Goal: Transaction & Acquisition: Purchase product/service

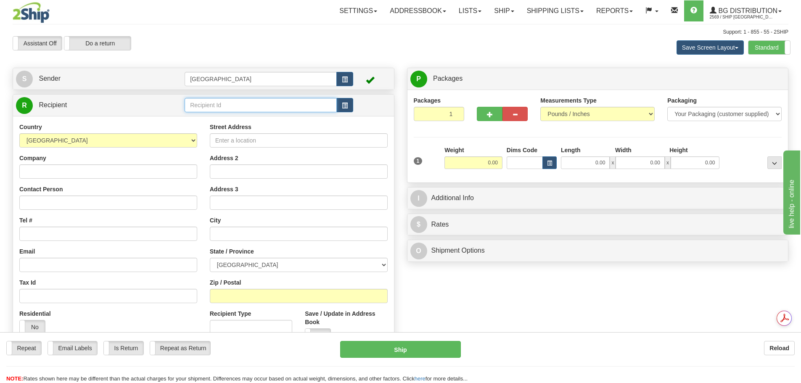
click at [228, 106] on input "text" at bounding box center [261, 105] width 152 height 14
click at [215, 114] on div "80155" at bounding box center [259, 118] width 144 height 9
type input "80155"
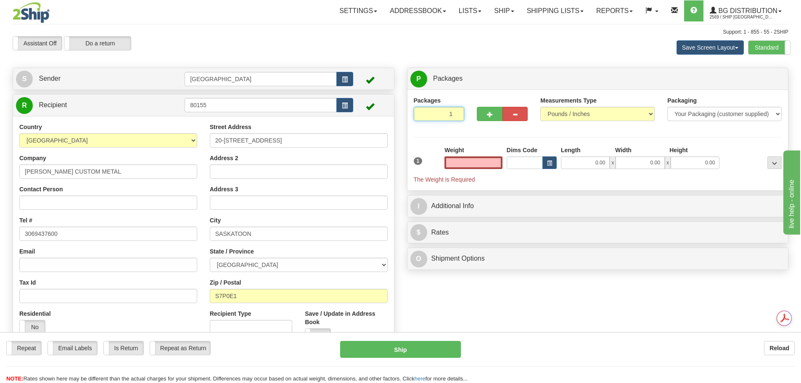
type input "0.00"
click at [457, 110] on input "1" at bounding box center [439, 114] width 51 height 14
type input "2"
click at [453, 113] on input "2" at bounding box center [439, 114] width 51 height 14
click at [775, 74] on label "Package Level Pack.." at bounding box center [764, 79] width 42 height 13
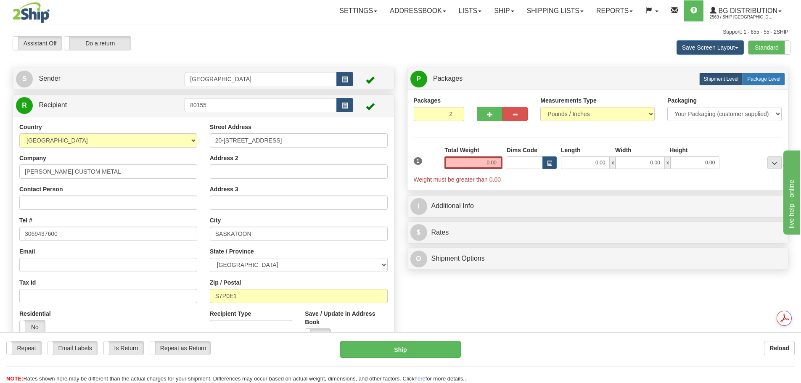
radio input "true"
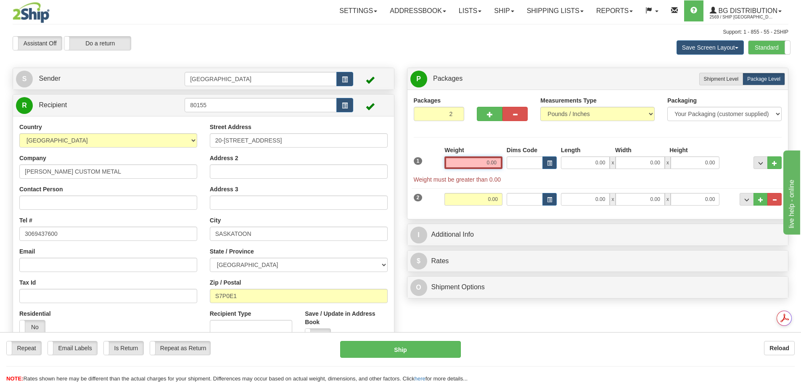
drag, startPoint x: 467, startPoint y: 165, endPoint x: 514, endPoint y: 160, distance: 48.2
click at [514, 160] on div "1 Weight 0.00 Dims Code 0.00" at bounding box center [598, 165] width 373 height 38
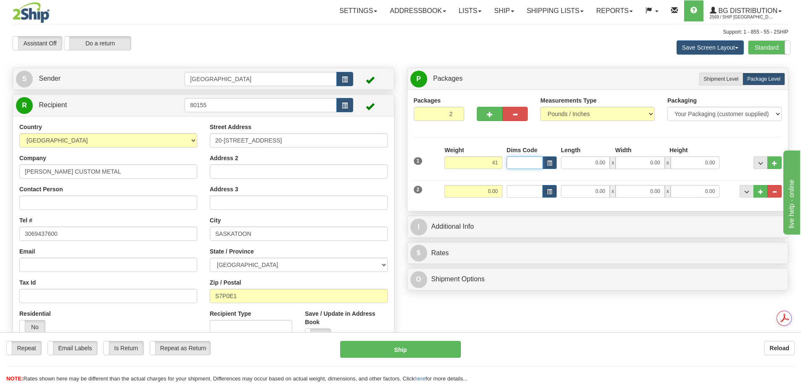
type input "41.00"
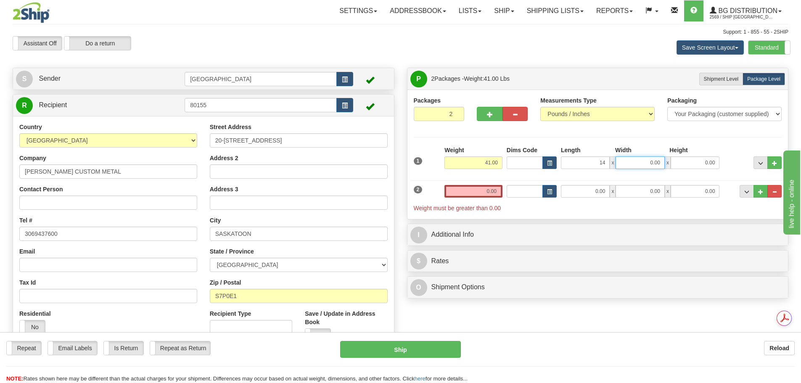
type input "14.00"
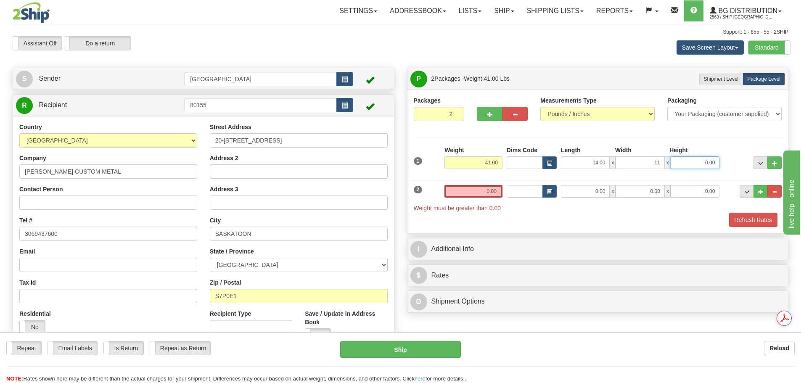
type input "11.00"
type input "10.00"
drag, startPoint x: 484, startPoint y: 189, endPoint x: 530, endPoint y: 189, distance: 45.4
click at [530, 189] on div "2 Weight 0.00 Dims Code Length Width Height" at bounding box center [598, 194] width 373 height 36
type input "7.00"
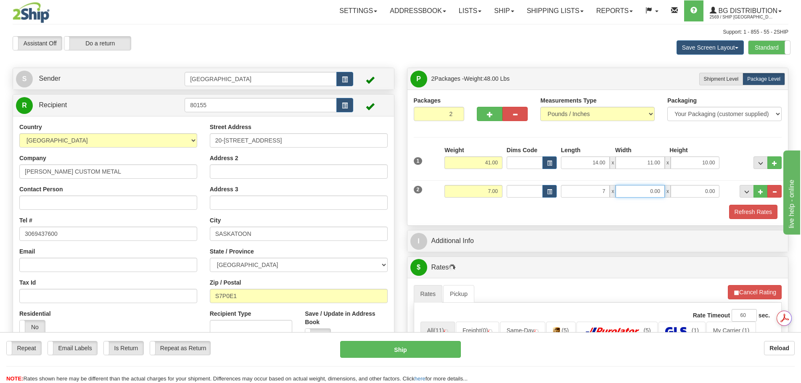
type input "7.00"
type input "8.00"
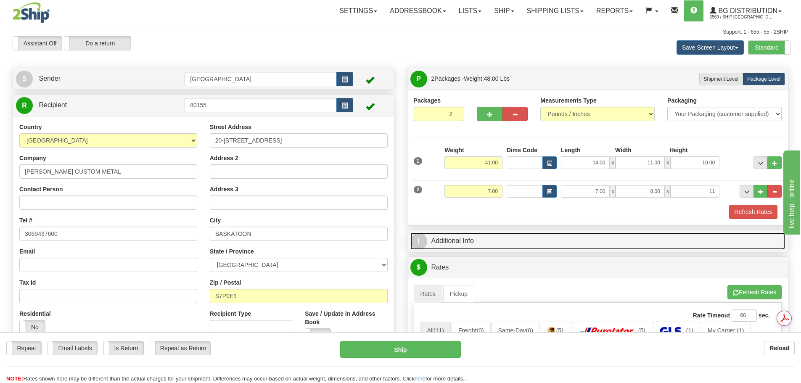
type input "11.00"
click at [528, 233] on link "I Additional Info" at bounding box center [598, 241] width 375 height 17
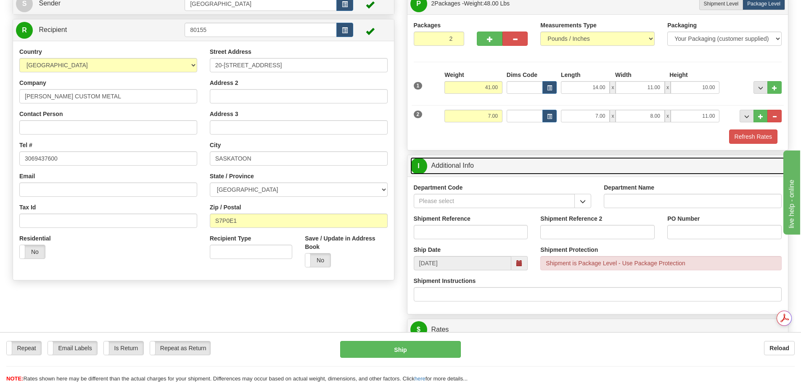
scroll to position [84, 0]
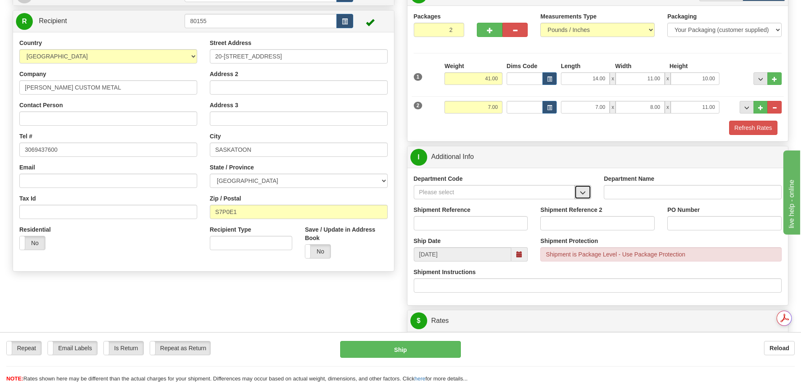
click at [577, 196] on button "button" at bounding box center [583, 192] width 17 height 14
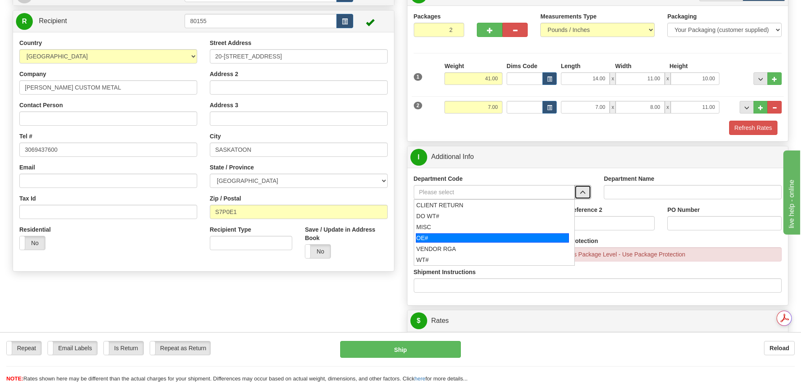
click at [509, 236] on div "OE#" at bounding box center [492, 237] width 153 height 9
type input "OE#"
type input "ORDERS"
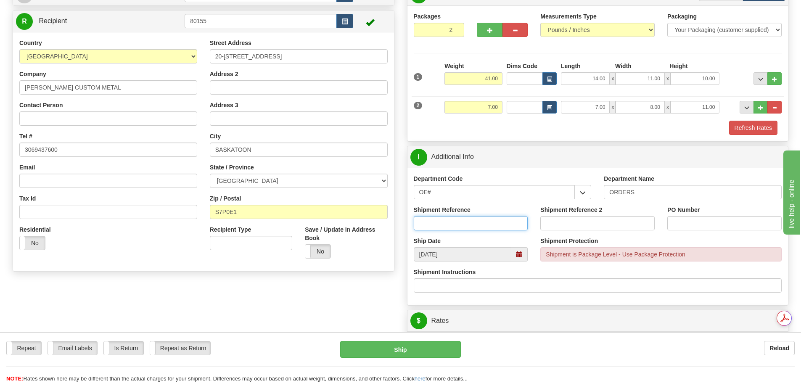
click at [485, 222] on input "Shipment Reference" at bounding box center [471, 223] width 114 height 14
type input "90040789-00"
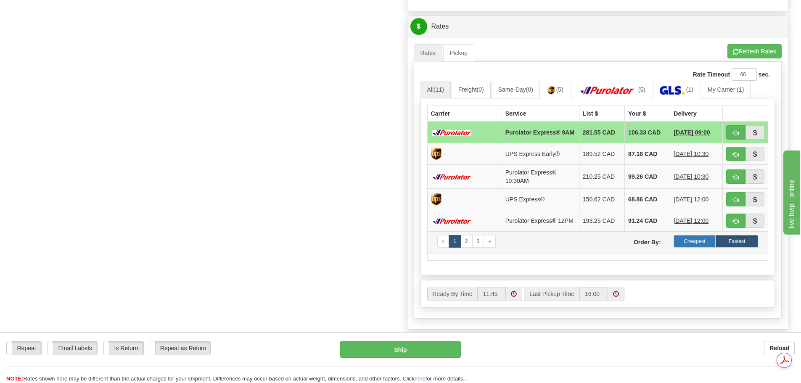
scroll to position [0, 0]
type input "12493"
click at [693, 242] on label "Cheapest" at bounding box center [695, 241] width 42 height 13
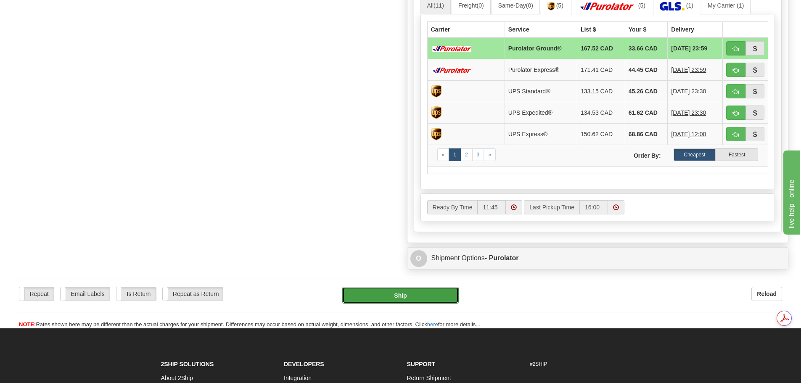
click at [443, 298] on button "Ship" at bounding box center [400, 295] width 117 height 17
type input "260"
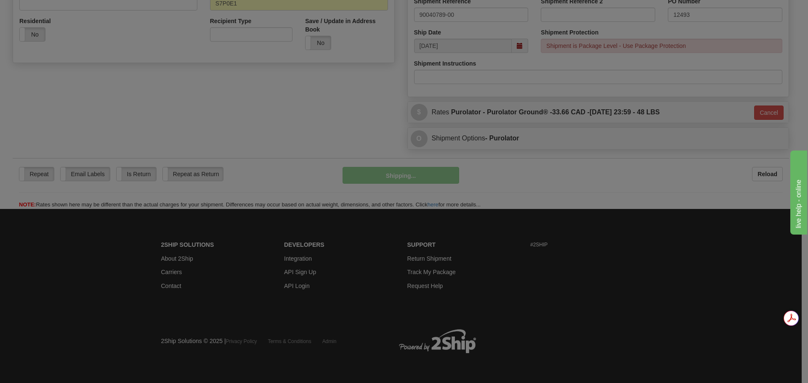
scroll to position [293, 0]
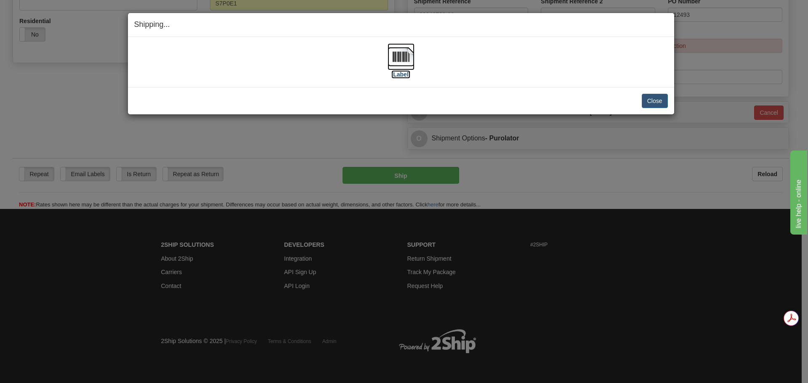
click at [408, 57] on img at bounding box center [400, 56] width 27 height 27
click at [659, 98] on button "Close" at bounding box center [654, 101] width 26 height 14
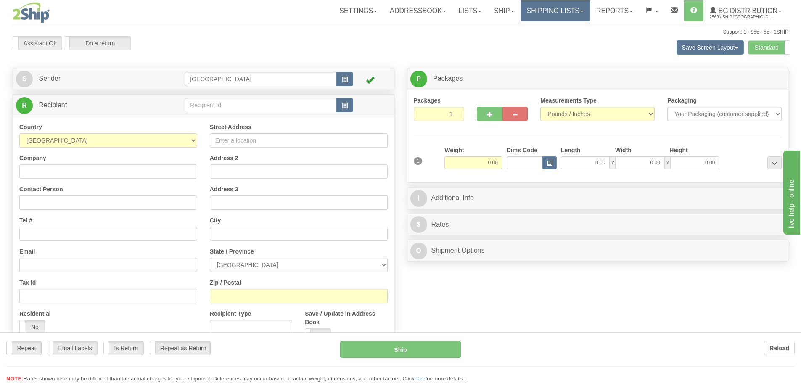
click at [549, 10] on div "Toggle navigation Settings Shipping Preferences Fields Preferences New" at bounding box center [400, 217] width 801 height 434
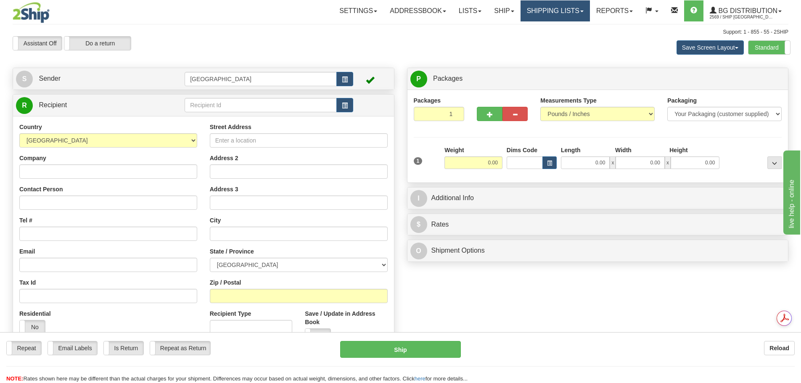
click at [541, 14] on link "Shipping lists" at bounding box center [555, 10] width 69 height 21
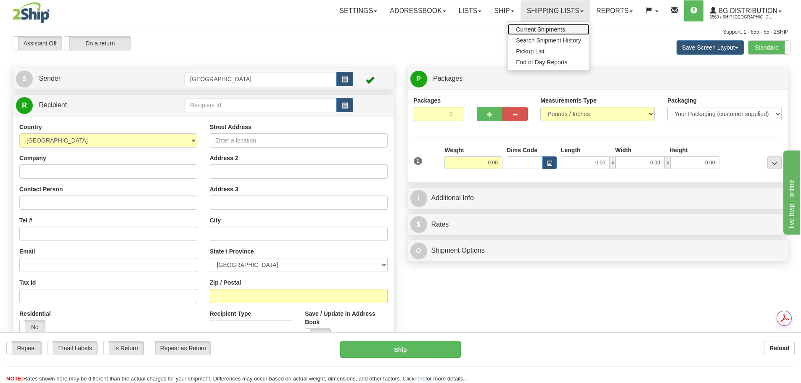
click at [544, 32] on span "Current Shipments" at bounding box center [540, 29] width 49 height 7
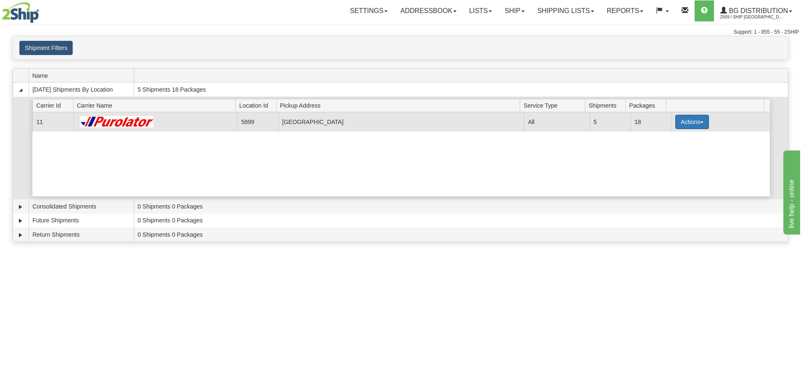
click at [679, 120] on button "Actions" at bounding box center [693, 122] width 34 height 14
click at [679, 135] on link "Details" at bounding box center [674, 138] width 67 height 11
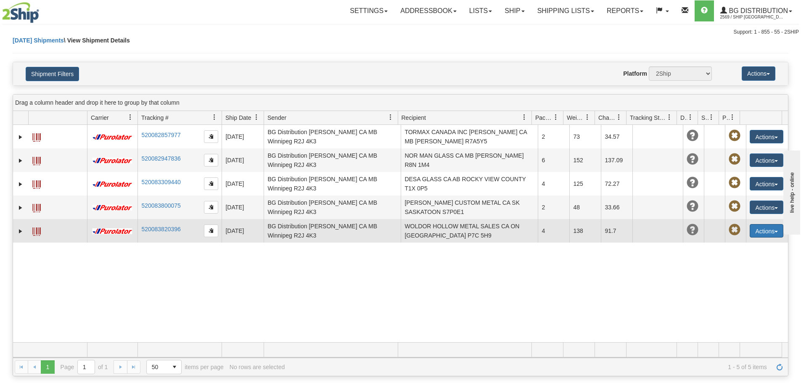
click at [755, 229] on button "Actions" at bounding box center [767, 230] width 34 height 13
click at [35, 228] on span at bounding box center [36, 232] width 8 height 8
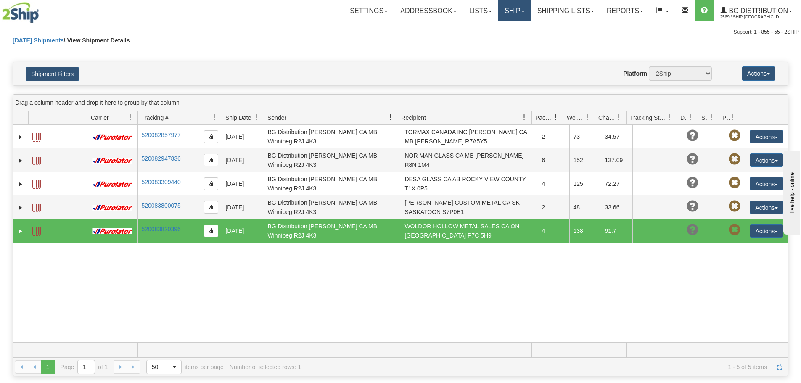
click at [502, 14] on link "Ship" at bounding box center [514, 10] width 32 height 21
click at [498, 31] on span "Ship Screen" at bounding box center [489, 29] width 32 height 7
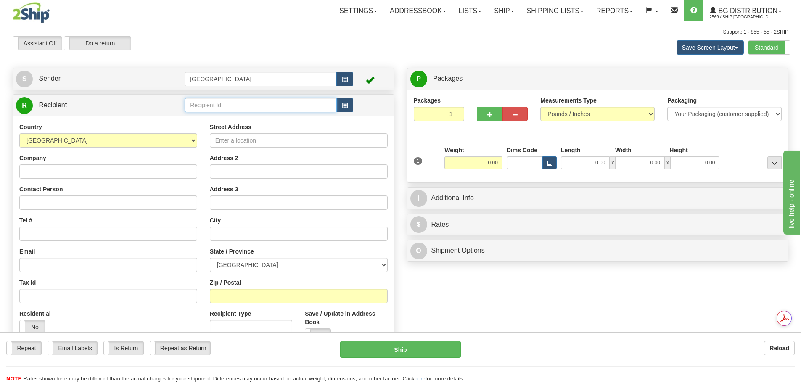
click at [220, 104] on input "text" at bounding box center [261, 105] width 152 height 14
click at [243, 121] on div "80004" at bounding box center [259, 118] width 144 height 9
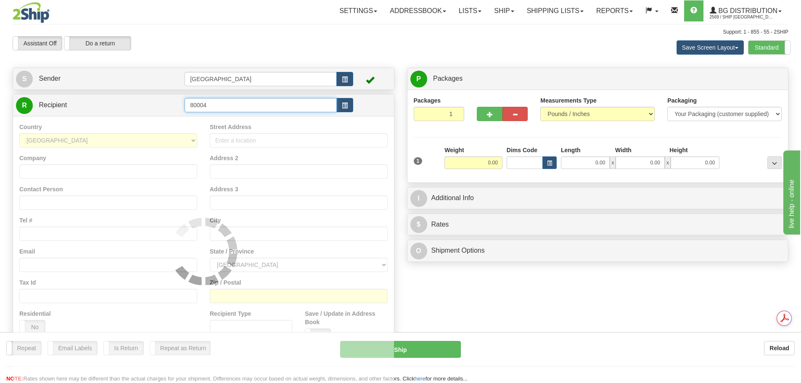
type input "80004"
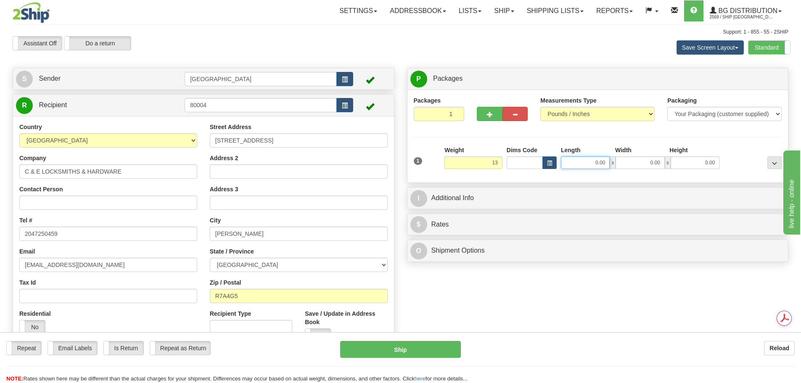
type input "13.00"
click at [599, 161] on input "0.00" at bounding box center [585, 162] width 49 height 13
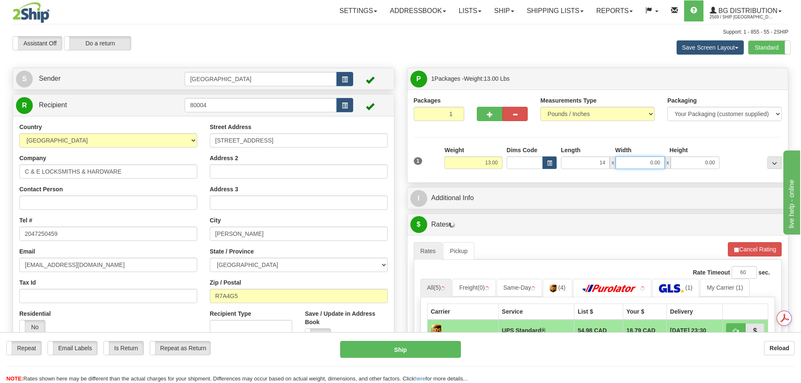
type input "14.00"
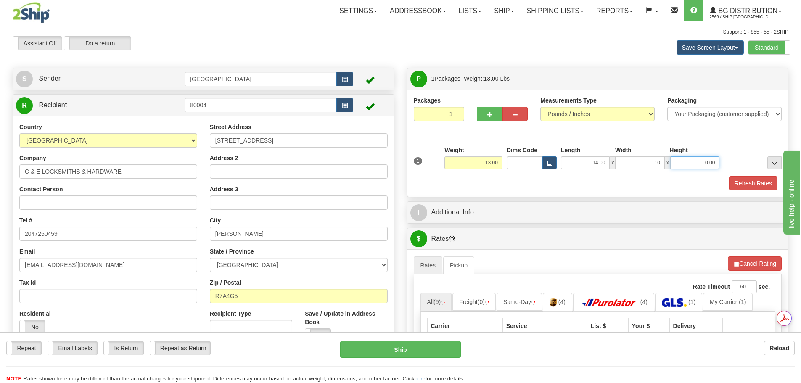
type input "10.00"
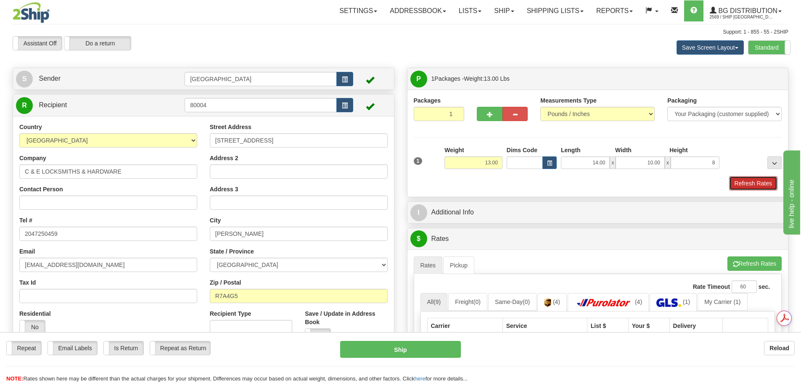
type input "8.00"
click at [759, 188] on button "Refresh Rates" at bounding box center [753, 183] width 48 height 14
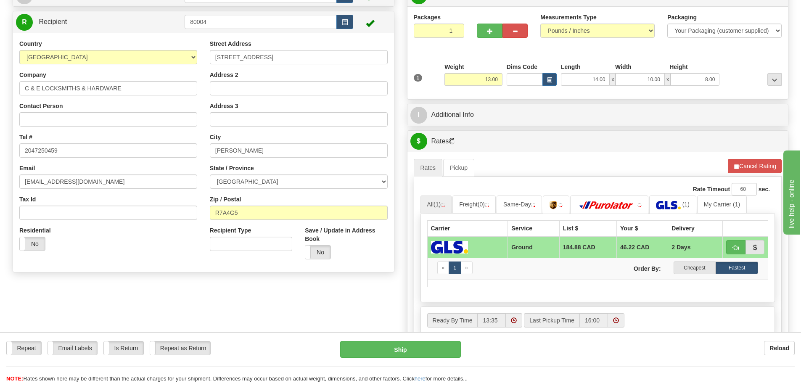
scroll to position [84, 0]
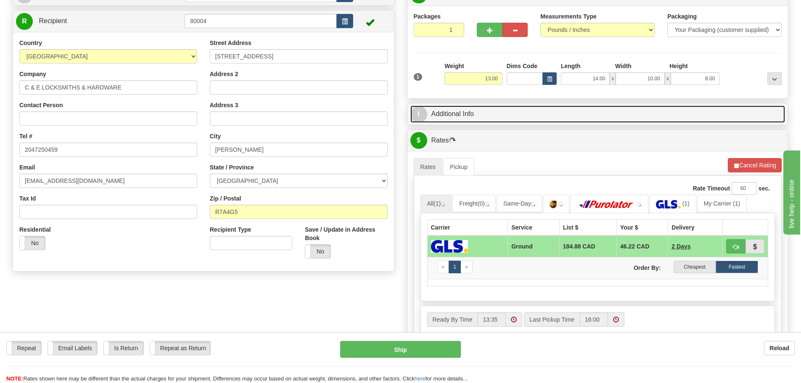
click at [583, 120] on link "I Additional Info" at bounding box center [598, 114] width 375 height 17
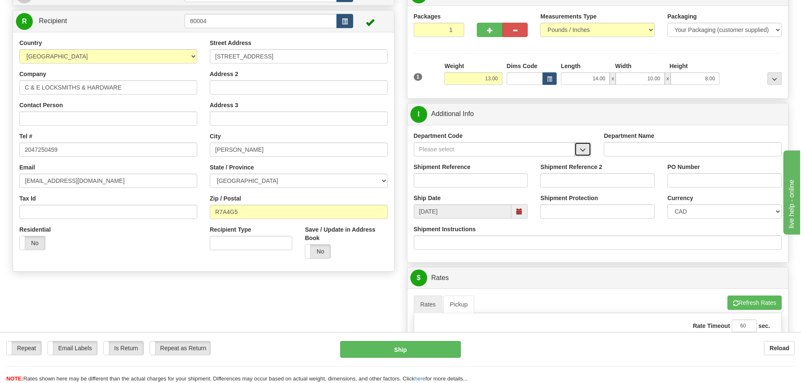
click at [586, 144] on button "button" at bounding box center [583, 149] width 17 height 14
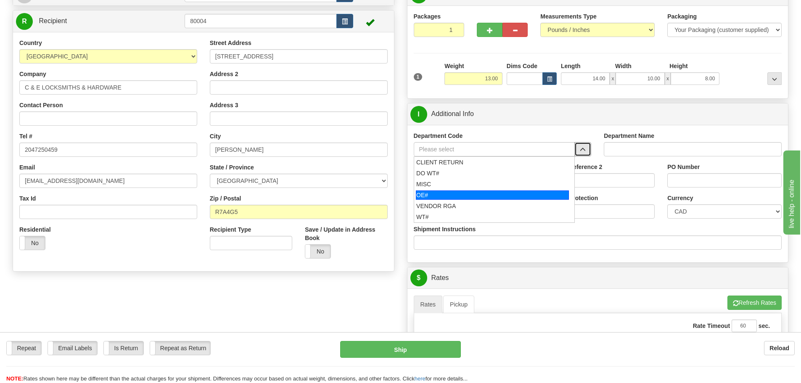
click at [507, 194] on div "OE#" at bounding box center [492, 195] width 153 height 9
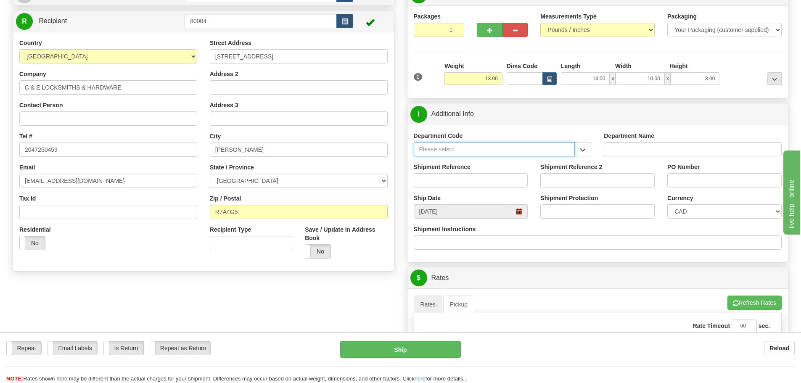
type input "OE#"
type input "ORDERS"
click at [459, 180] on input "Shipment Reference" at bounding box center [471, 180] width 114 height 14
type input "90041057-00"
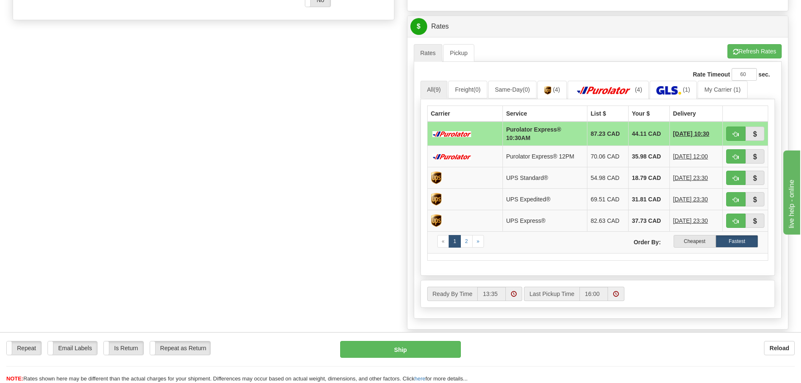
scroll to position [337, 0]
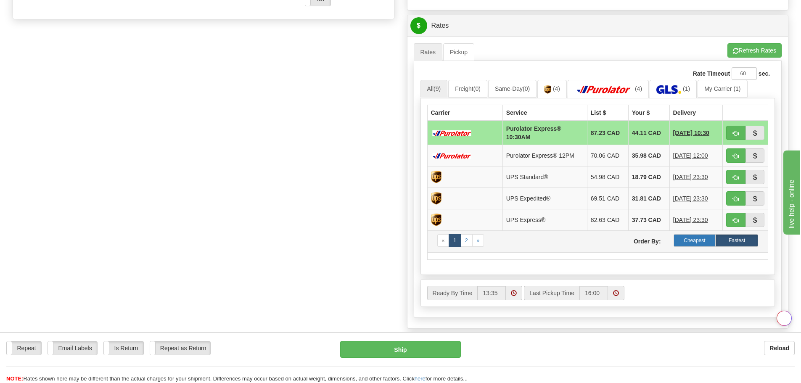
type input "OAKBANK"
click at [691, 239] on label "Cheapest" at bounding box center [695, 240] width 42 height 13
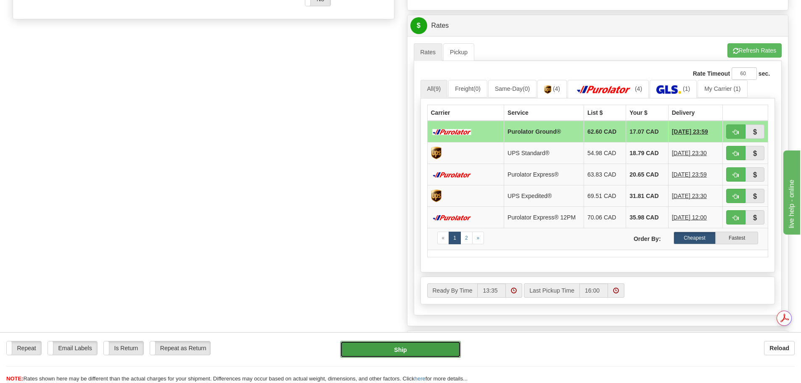
click at [403, 349] on button "Ship" at bounding box center [400, 349] width 121 height 17
type input "260"
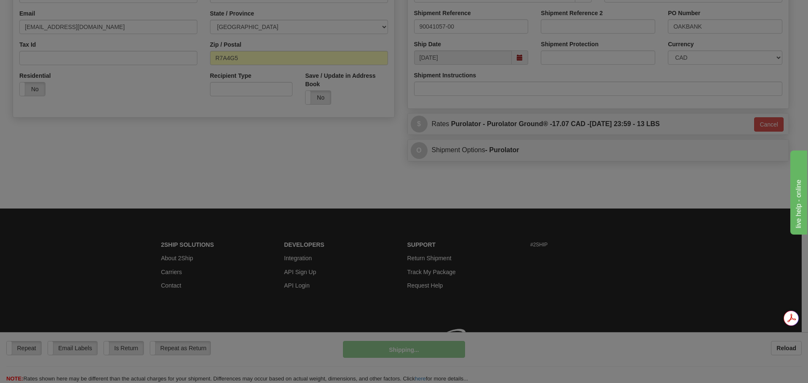
scroll to position [250, 0]
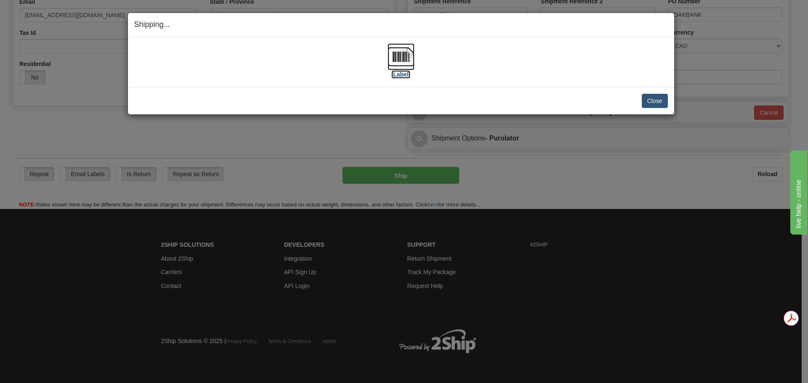
click at [405, 55] on img at bounding box center [400, 56] width 27 height 27
click at [653, 100] on button "Close" at bounding box center [654, 101] width 26 height 14
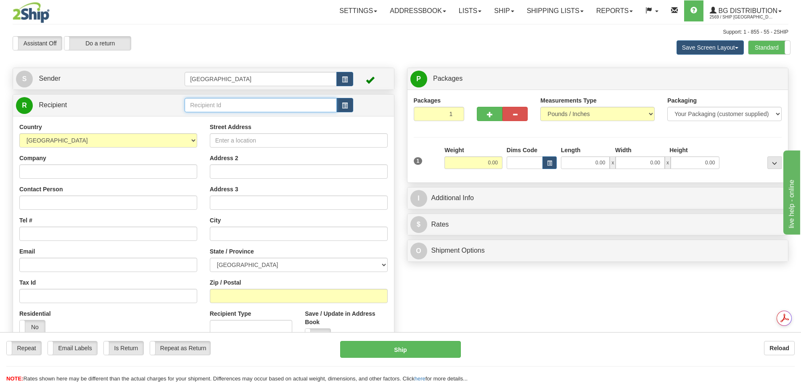
click at [231, 104] on input "text" at bounding box center [261, 105] width 152 height 14
click at [231, 116] on div "80127" at bounding box center [259, 118] width 144 height 9
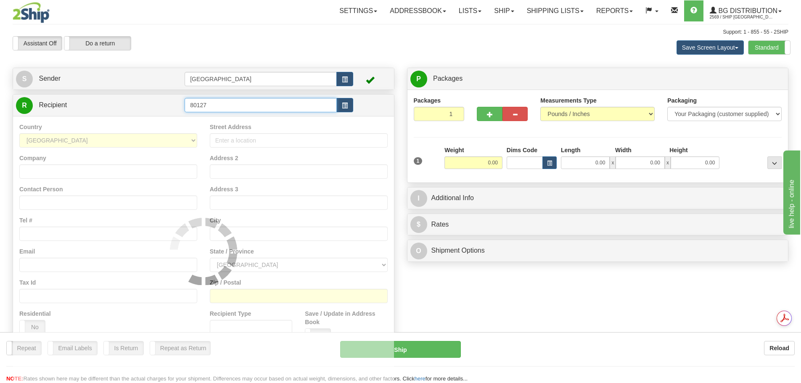
type input "80127"
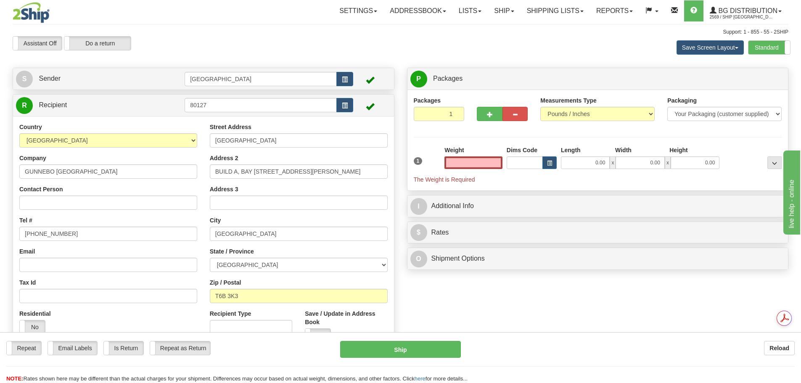
type input "0.00"
click at [395, 143] on div "Create a label for the return Create Pickup Without Label S Sender [GEOGRAPHIC_…" at bounding box center [203, 214] width 395 height 292
click at [95, 172] on input "GUNNEBO [GEOGRAPHIC_DATA]" at bounding box center [108, 171] width 178 height 14
click at [322, 143] on input "[GEOGRAPHIC_DATA]" at bounding box center [299, 140] width 178 height 14
drag, startPoint x: 327, startPoint y: 140, endPoint x: 160, endPoint y: 143, distance: 167.4
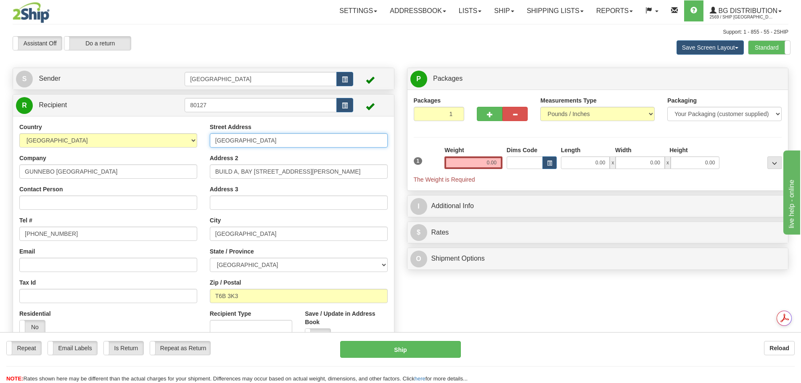
click at [160, 143] on div "Country [GEOGRAPHIC_DATA] [GEOGRAPHIC_DATA] [GEOGRAPHIC_DATA] [GEOGRAPHIC_DATA]…" at bounding box center [203, 236] width 381 height 226
type input "[STREET_ADDRESS]"
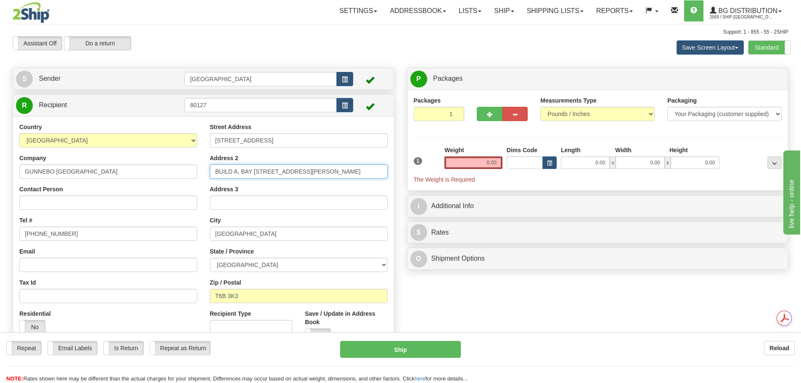
click at [333, 168] on input "BUILD A, BAY [STREET_ADDRESS][PERSON_NAME]" at bounding box center [299, 171] width 178 height 14
drag, startPoint x: 296, startPoint y: 171, endPoint x: 168, endPoint y: 159, distance: 128.4
click at [168, 159] on div "Country [GEOGRAPHIC_DATA] [GEOGRAPHIC_DATA] [GEOGRAPHIC_DATA] [GEOGRAPHIC_DATA]…" at bounding box center [203, 236] width 381 height 226
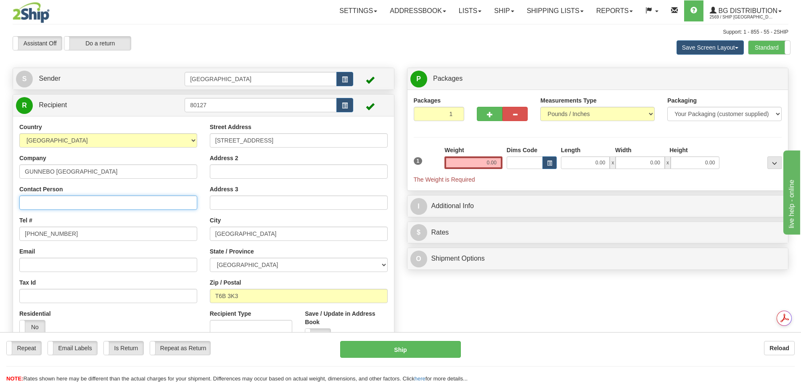
click at [54, 204] on input "Contact Person" at bounding box center [108, 203] width 178 height 14
type input "EMERSON"
drag, startPoint x: 71, startPoint y: 234, endPoint x: 19, endPoint y: 230, distance: 52.3
click at [19, 230] on div "Country AFGHANISTAN ALAND ISLANDS ALBANIA ALGERIA AMERICAN SAMOA ANDORRA ANGOLA…" at bounding box center [108, 232] width 191 height 218
type input "6395600413"
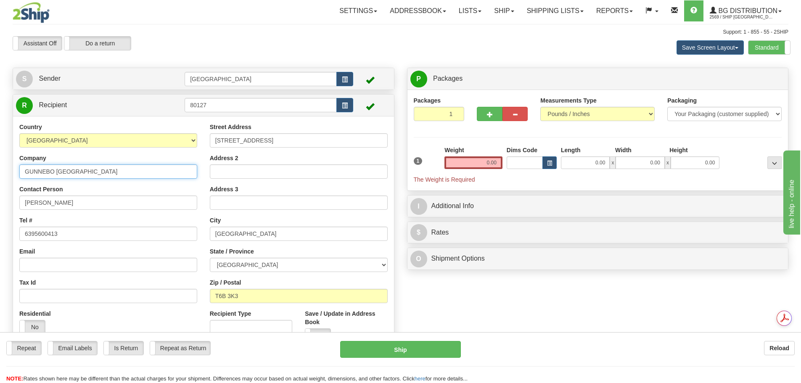
click at [118, 171] on input "GUNNEBO CANADA" at bounding box center [108, 171] width 178 height 14
drag, startPoint x: 107, startPoint y: 172, endPoint x: 59, endPoint y: 172, distance: 48.0
click at [58, 172] on input "GUNNEBO CANADA" at bounding box center [108, 171] width 178 height 14
type input "GUNNEBO PURO DEPO HOLD"
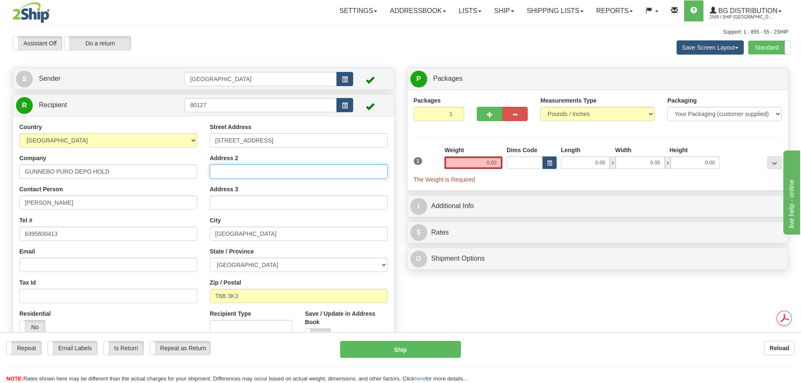
click at [254, 176] on input "Address 2" at bounding box center [299, 171] width 178 height 14
type input "PURO DEPO HOLD"
drag, startPoint x: 276, startPoint y: 233, endPoint x: 192, endPoint y: 227, distance: 83.9
click at [192, 227] on div "Country AFGHANISTAN ALAND ISLANDS ALBANIA ALGERIA AMERICAN SAMOA ANDORRA ANGOLA…" at bounding box center [203, 236] width 381 height 226
type input "REGINA"
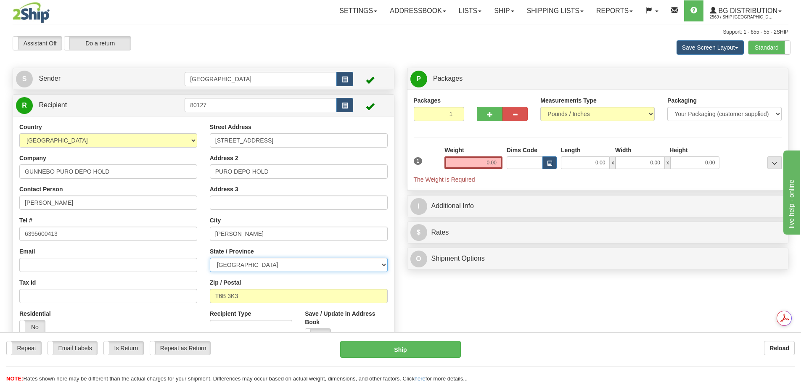
click at [246, 262] on select "ALBERTA BRITISH COLUMBIA MANITOBA NEW BRUNSWICK NEWFOUNDLAND NOVA SCOTIA NUNAVU…" at bounding box center [299, 265] width 178 height 14
select select "SK"
click at [210, 258] on select "ALBERTA BRITISH COLUMBIA MANITOBA NEW BRUNSWICK NEWFOUNDLAND NOVA SCOTIA NUNAVU…" at bounding box center [299, 265] width 178 height 14
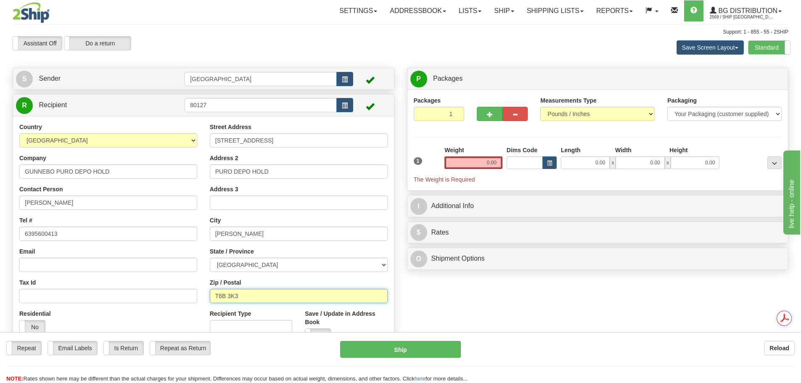
drag, startPoint x: 251, startPoint y: 295, endPoint x: 169, endPoint y: 289, distance: 82.7
click at [169, 289] on div "Country AFGHANISTAN ALAND ISLANDS ALBANIA ALGERIA AMERICAN SAMOA ANDORRA ANGOLA…" at bounding box center [203, 236] width 381 height 226
type input "S4N5X4"
drag, startPoint x: 514, startPoint y: 163, endPoint x: 544, endPoint y: 168, distance: 31.1
click at [544, 168] on div "1 Weight 0.00 Dims Code 0.00" at bounding box center [598, 165] width 373 height 38
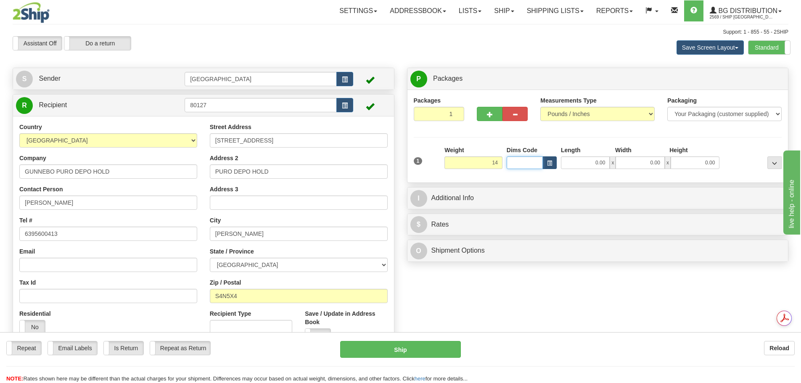
type input "14.00"
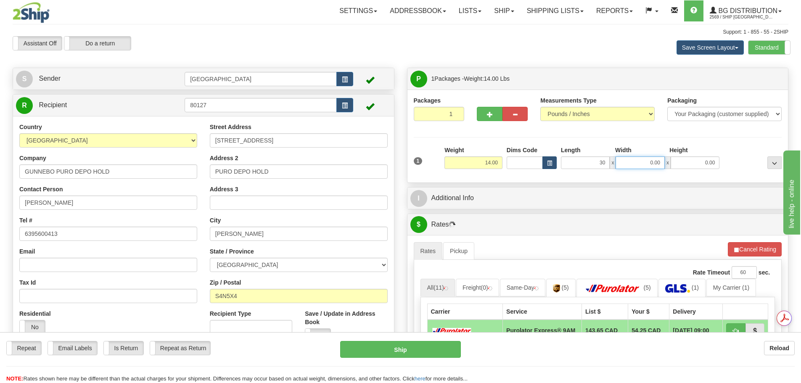
type input "30.00"
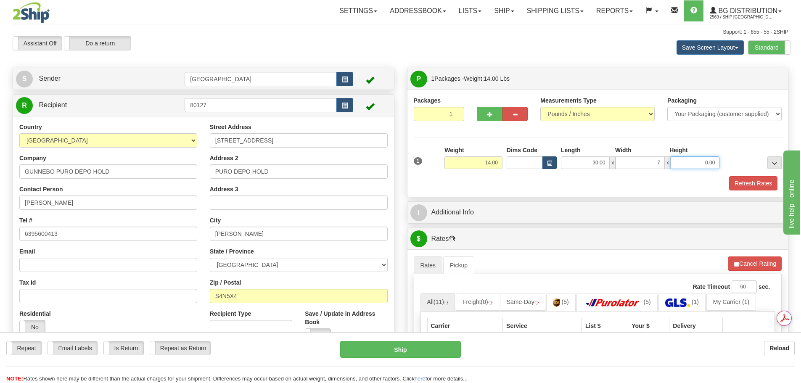
type input "7.00"
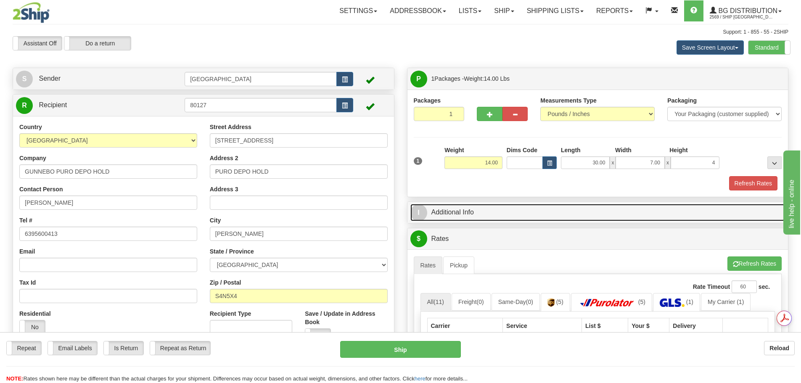
type input "4.00"
click at [553, 211] on link "I Additional Info" at bounding box center [598, 212] width 375 height 17
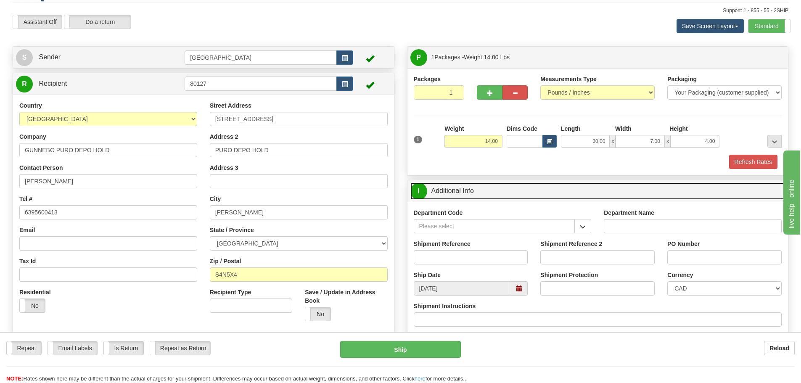
scroll to position [84, 0]
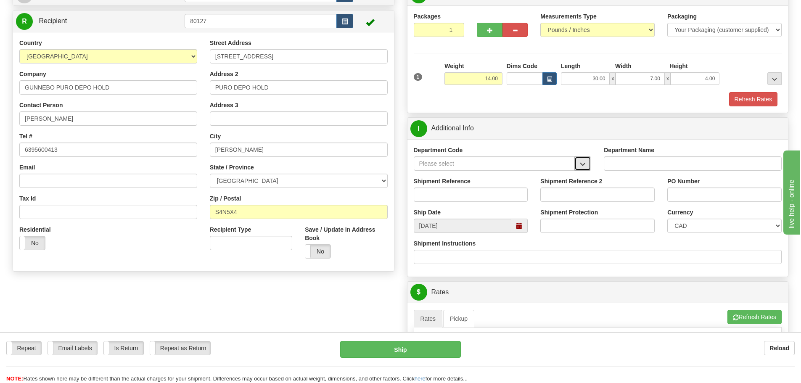
click at [587, 164] on button "button" at bounding box center [583, 163] width 17 height 14
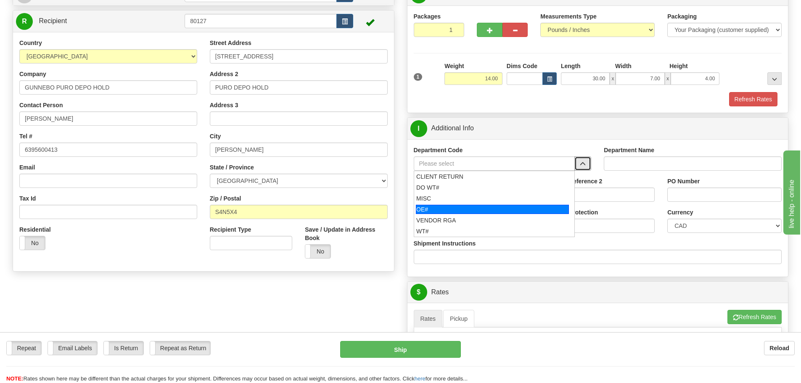
click at [484, 205] on div "OE#" at bounding box center [492, 209] width 153 height 9
type input "OE#"
type input "ORDERS"
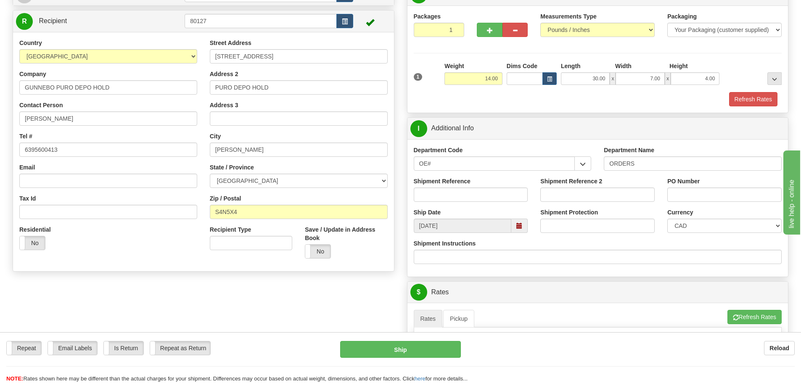
click at [482, 186] on div "Shipment Reference" at bounding box center [471, 189] width 114 height 25
click at [479, 195] on input "Shipment Reference" at bounding box center [471, 195] width 114 height 14
type input "90040948-00"
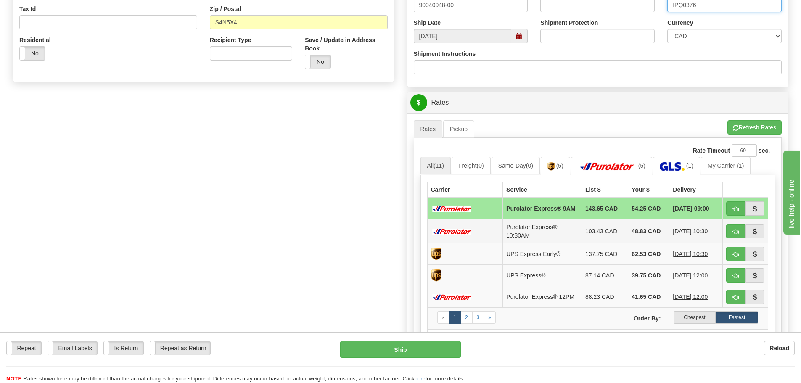
scroll to position [294, 0]
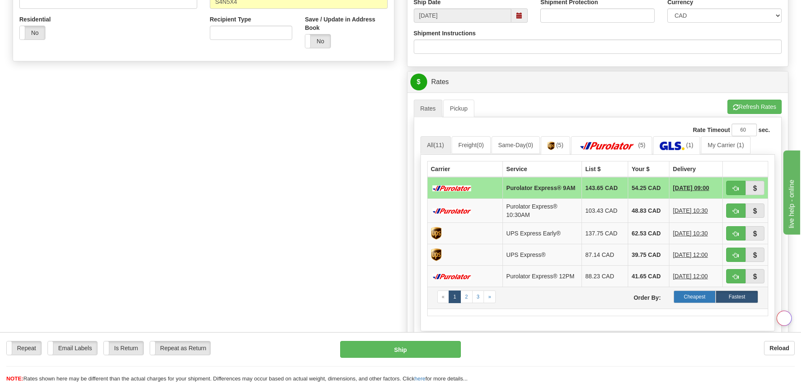
type input "IPQ0376"
click at [699, 302] on label "Cheapest" at bounding box center [695, 297] width 42 height 13
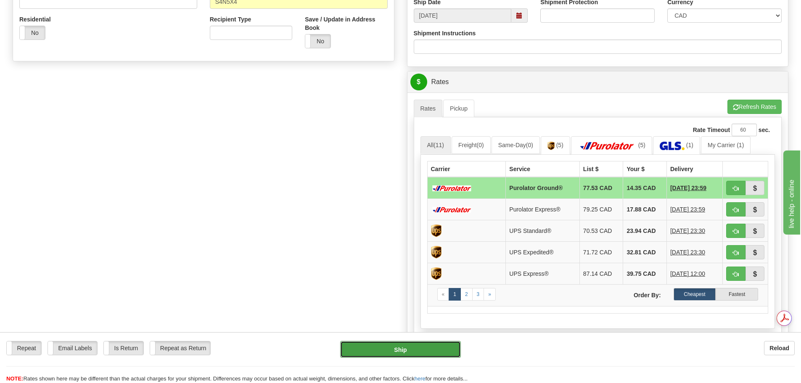
click at [393, 344] on button "Ship" at bounding box center [400, 349] width 121 height 17
type input "260"
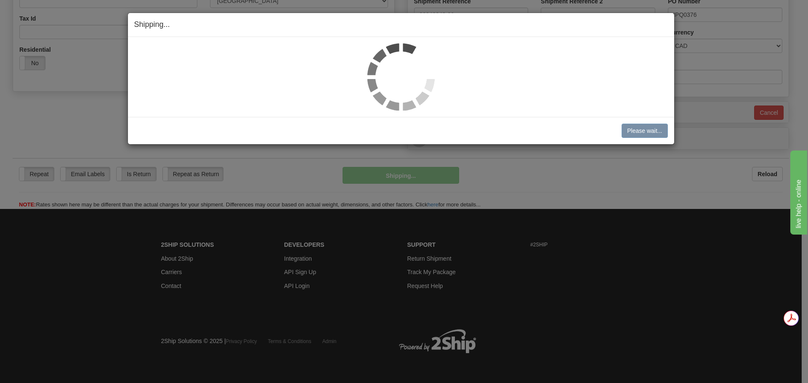
scroll to position [265, 0]
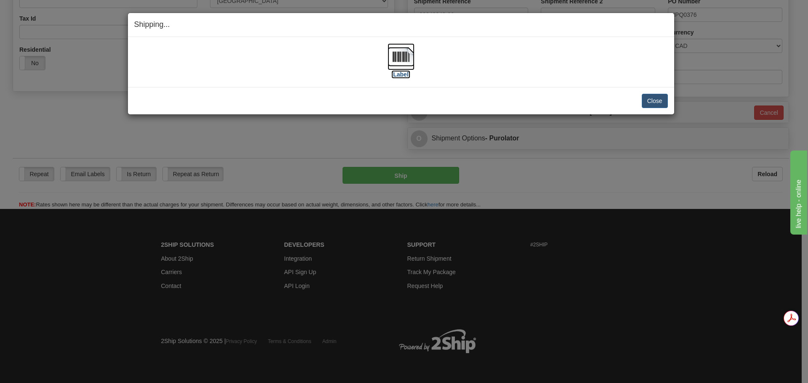
click at [407, 57] on img at bounding box center [400, 56] width 27 height 27
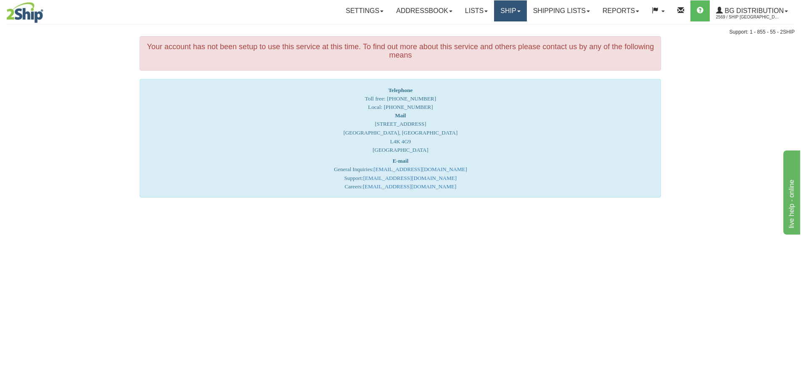
click at [503, 5] on link "Ship" at bounding box center [510, 10] width 32 height 21
click at [498, 26] on link "Ship Screen" at bounding box center [493, 29] width 66 height 11
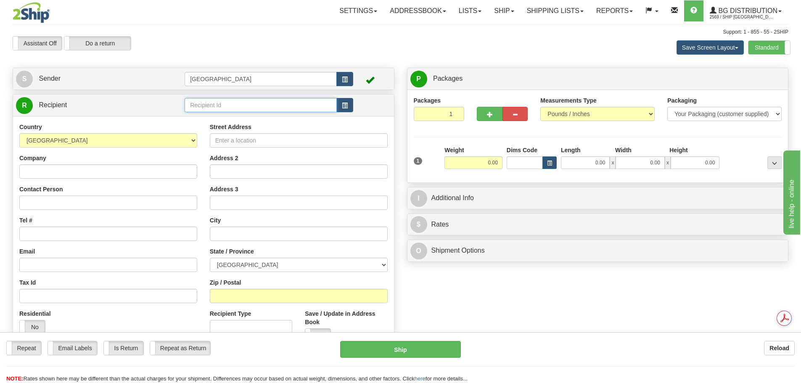
click at [200, 104] on input "text" at bounding box center [261, 105] width 152 height 14
click at [218, 117] on div "80043" at bounding box center [259, 118] width 144 height 9
type input "80043"
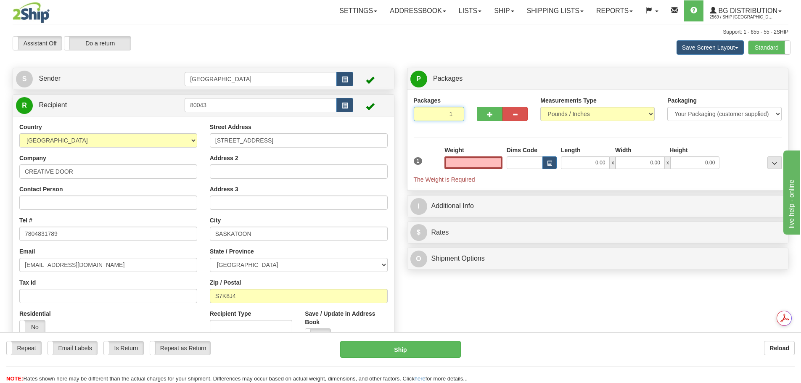
type input "2"
type input "0.00"
click at [456, 112] on input "2" at bounding box center [439, 114] width 51 height 14
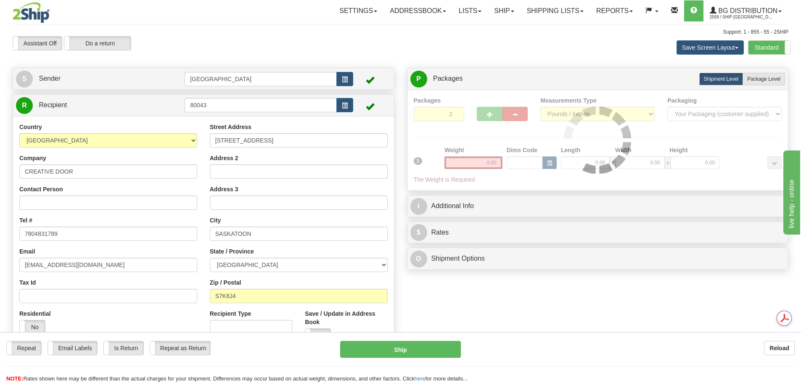
click at [456, 112] on div "Packages 2 1 Measurements Type" at bounding box center [598, 140] width 368 height 88
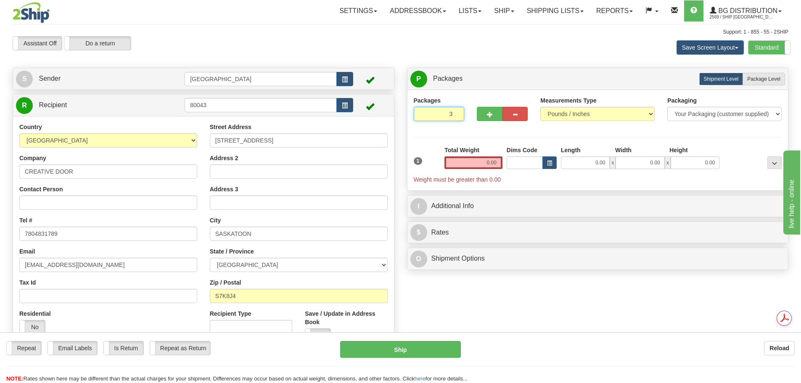
click at [456, 112] on input "3" at bounding box center [439, 114] width 51 height 14
click at [456, 112] on input "4" at bounding box center [439, 114] width 51 height 14
type input "5"
click at [456, 112] on input "5" at bounding box center [439, 114] width 51 height 14
click at [778, 75] on label "Package Level Pack.." at bounding box center [764, 79] width 42 height 13
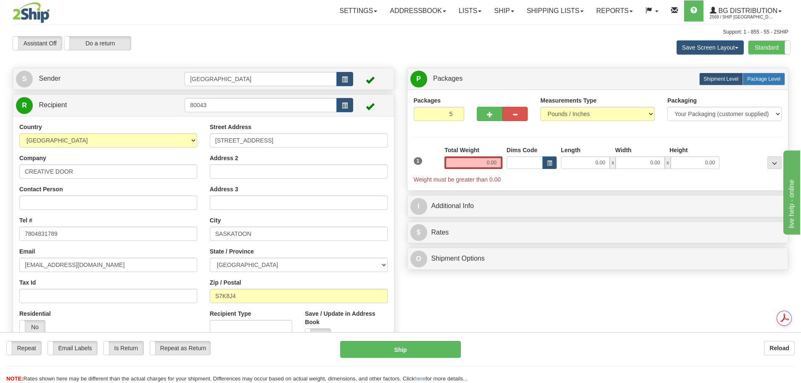
radio input "true"
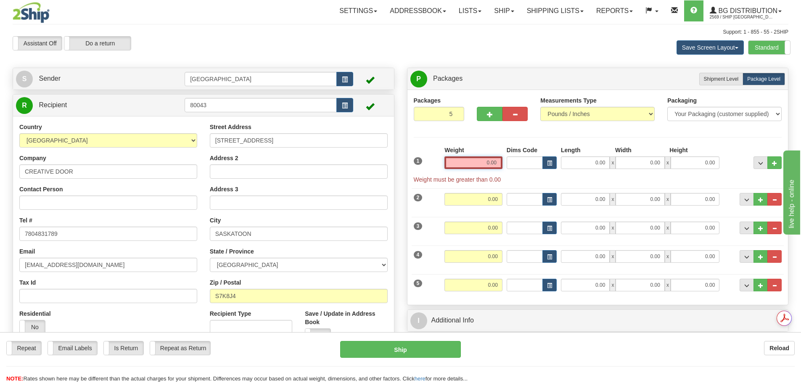
drag, startPoint x: 467, startPoint y: 166, endPoint x: 587, endPoint y: 168, distance: 120.3
click at [587, 168] on div "1 Weight 0.00 Dims Code 0.00" at bounding box center [598, 165] width 373 height 38
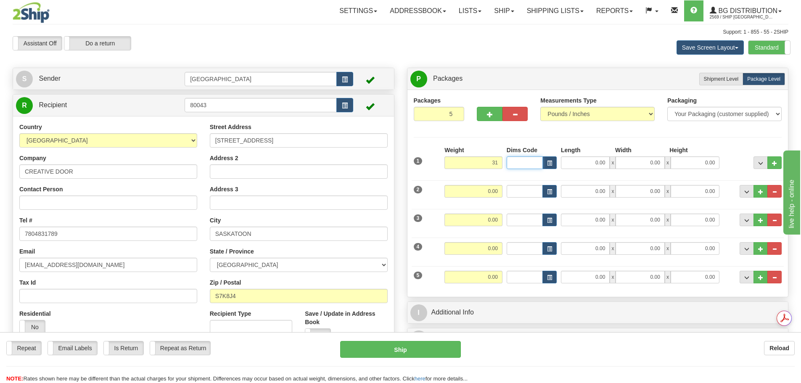
type input "31.00"
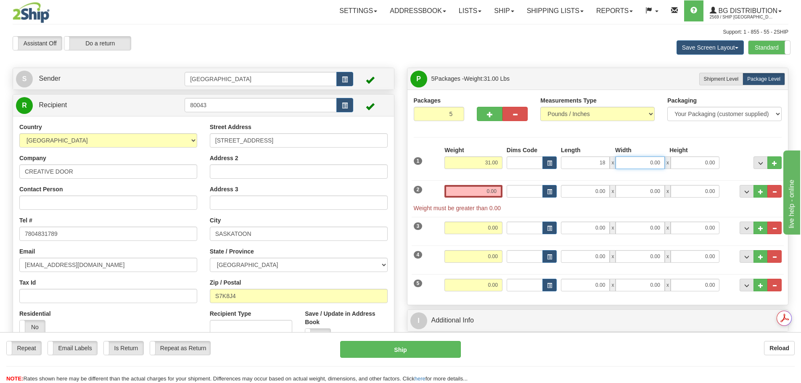
type input "18.00"
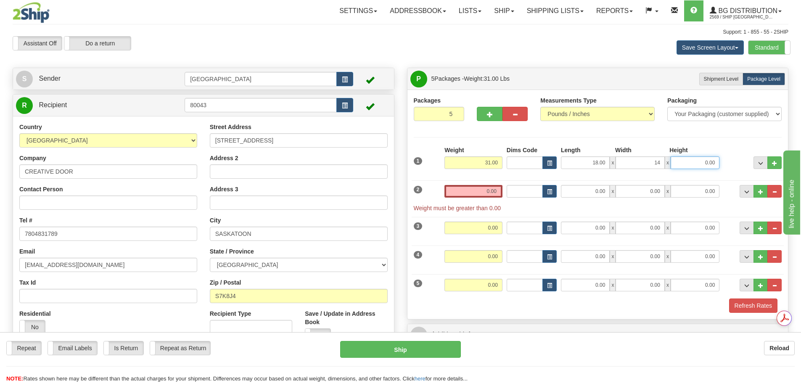
type input "14.00"
type input "12.00"
drag, startPoint x: 483, startPoint y: 191, endPoint x: 538, endPoint y: 192, distance: 54.7
click at [538, 192] on div "2 Weight 0.00 Dims Code Length Width Height" at bounding box center [598, 194] width 373 height 36
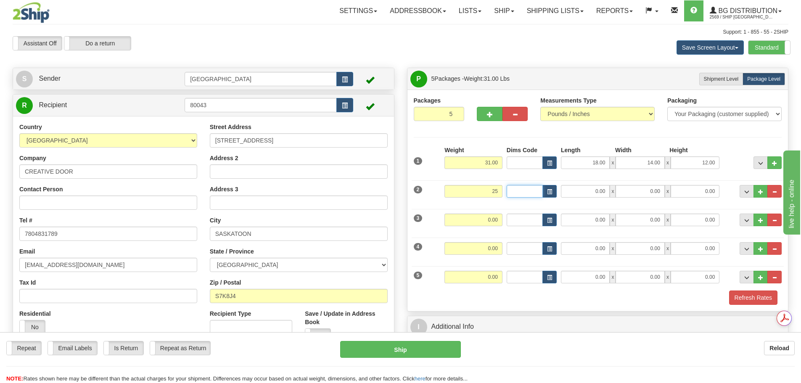
type input "25.00"
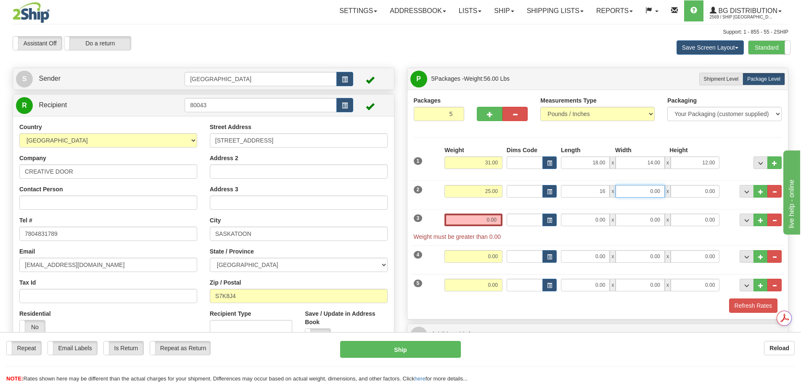
type input "16.00"
type input "14.00"
type input "10.00"
drag, startPoint x: 483, startPoint y: 217, endPoint x: 544, endPoint y: 226, distance: 61.6
click at [544, 226] on div "3 Weight 0.00 Dims Code Length Width Height" at bounding box center [598, 223] width 373 height 36
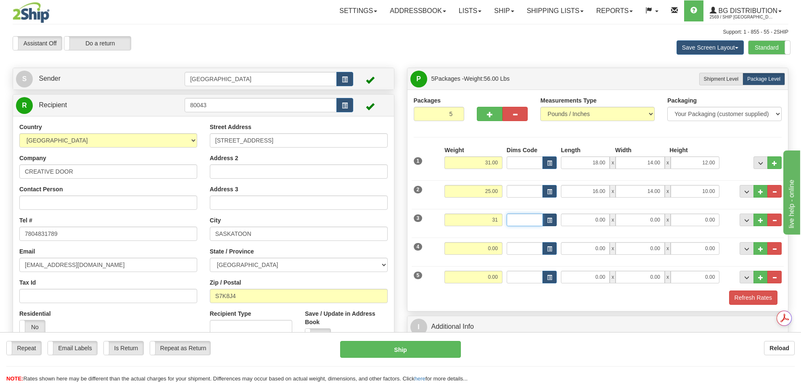
type input "31.00"
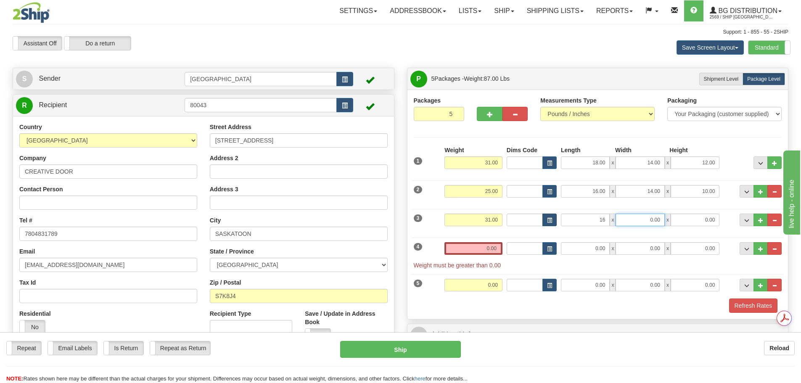
type input "16.00"
type input "13.00"
type input "8.00"
drag, startPoint x: 482, startPoint y: 247, endPoint x: 543, endPoint y: 249, distance: 61.0
click at [543, 249] on div "4 Weight 0.00 Dims Code Length Width Height" at bounding box center [598, 251] width 373 height 36
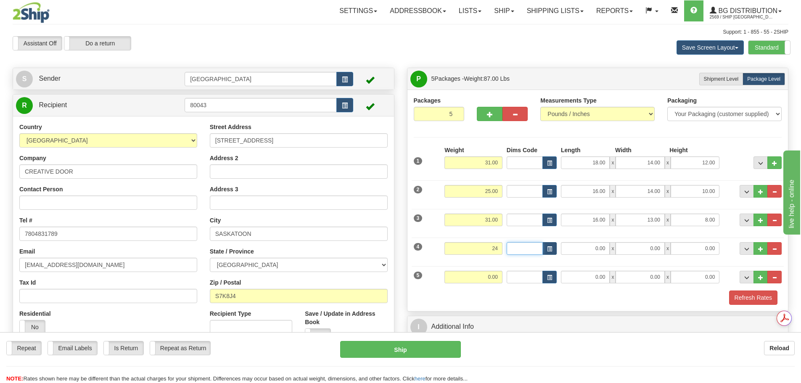
type input "24.00"
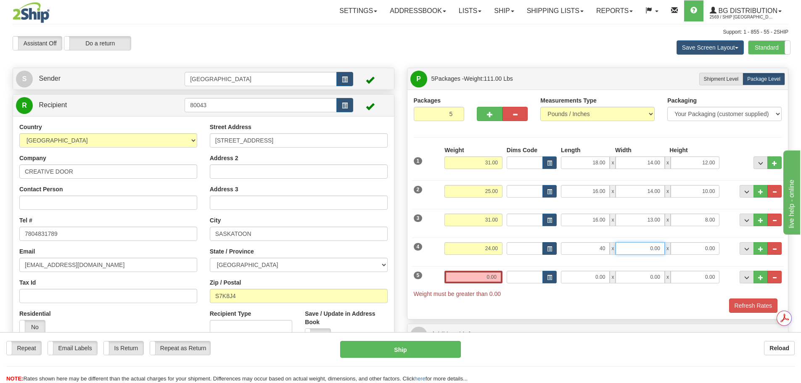
type input "40.00"
type input "11.00"
type input "12.00"
drag, startPoint x: 481, startPoint y: 275, endPoint x: 524, endPoint y: 275, distance: 42.9
click at [523, 275] on div "5 Weight 0.00 Dims Code Length Width Height" at bounding box center [598, 280] width 373 height 36
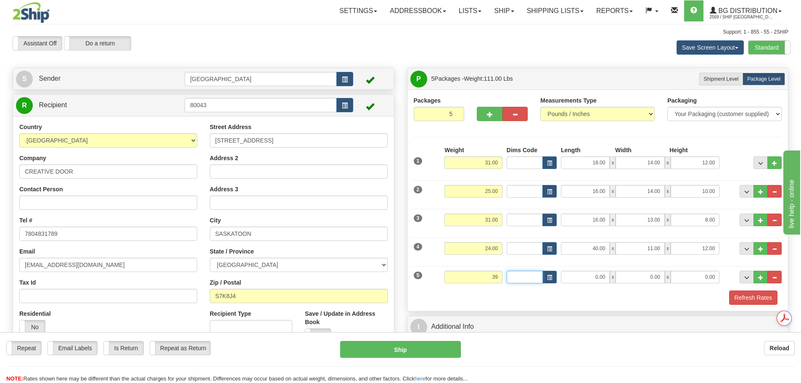
type input "39.00"
type input "43.00"
type input "7.00"
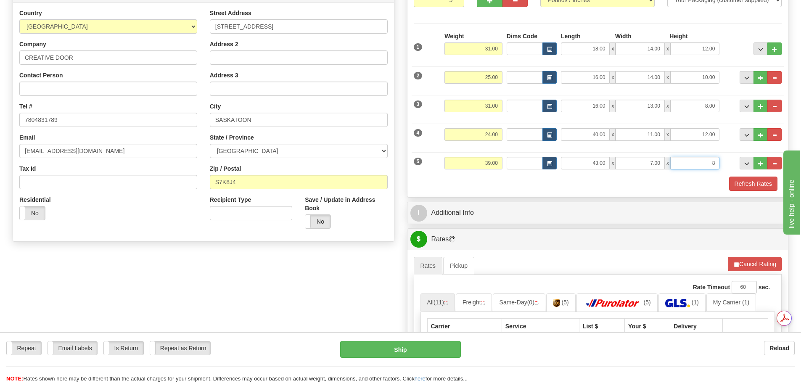
scroll to position [126, 0]
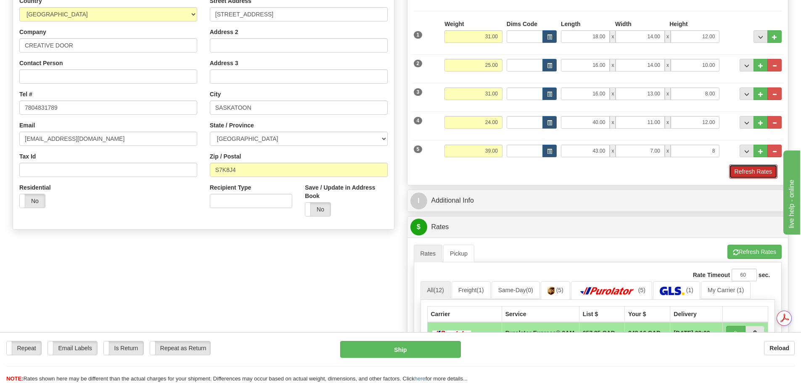
type input "8.00"
click at [743, 171] on button "Refresh Rates" at bounding box center [753, 171] width 48 height 14
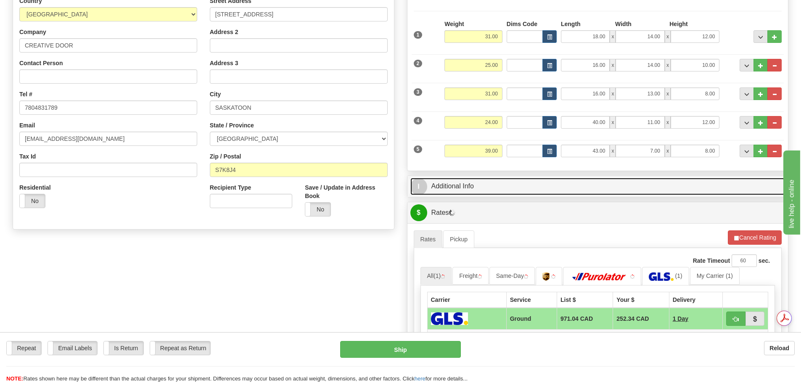
click at [543, 188] on link "I Additional Info" at bounding box center [598, 186] width 375 height 17
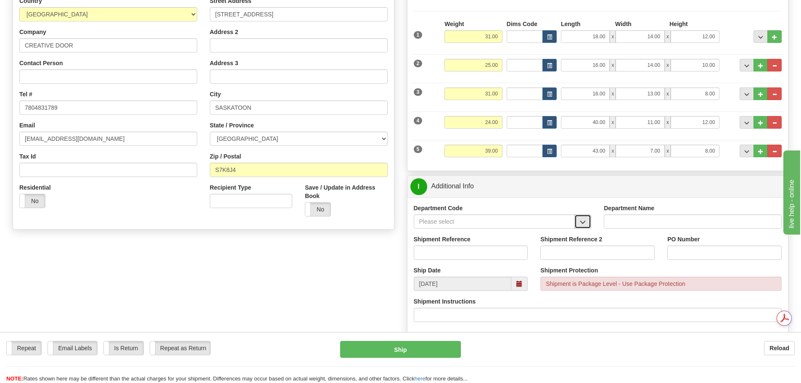
click at [584, 221] on span "button" at bounding box center [583, 222] width 6 height 5
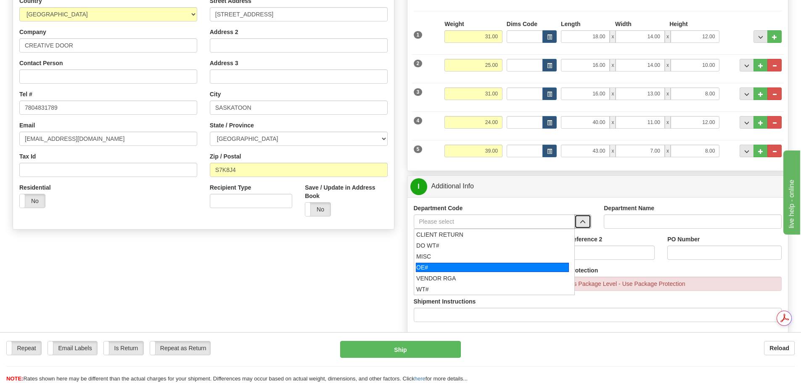
click at [513, 264] on div "OE#" at bounding box center [492, 267] width 153 height 9
type input "OE#"
type input "ORDERS"
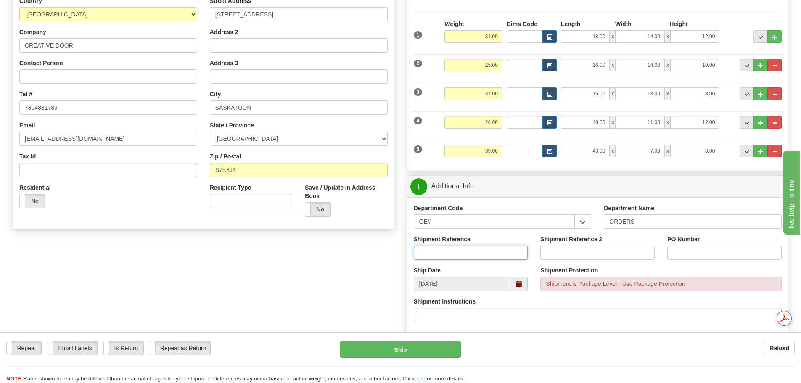
click at [491, 255] on input "Shipment Reference" at bounding box center [471, 253] width 114 height 14
type input "90039558-00; 90041048-00"
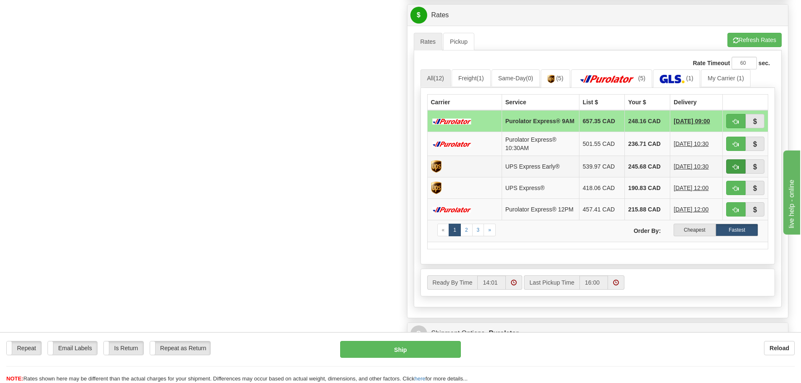
scroll to position [463, 0]
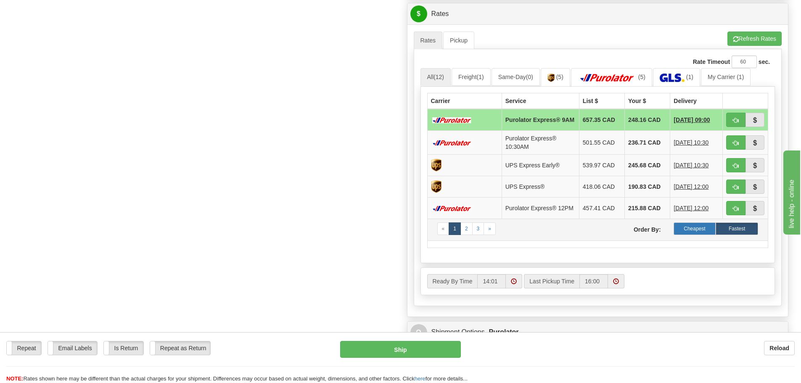
type input "SP40822; SP41343"
click at [696, 233] on label "Cheapest" at bounding box center [695, 229] width 42 height 13
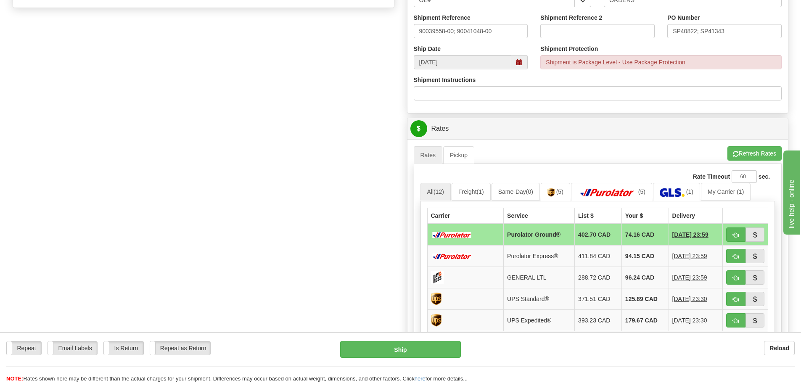
scroll to position [337, 0]
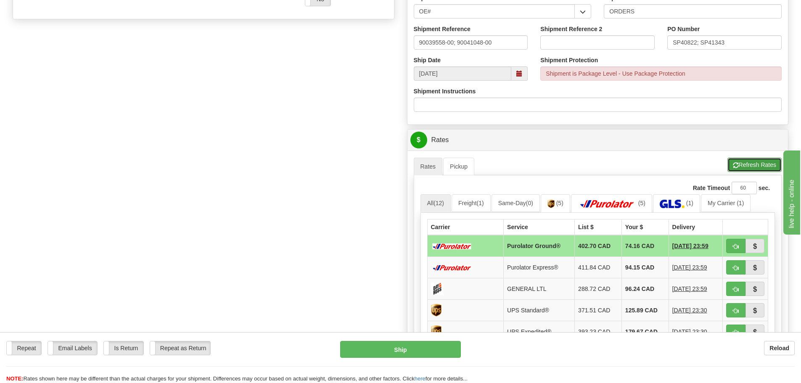
click at [763, 167] on button "Refresh Rates" at bounding box center [755, 165] width 54 height 14
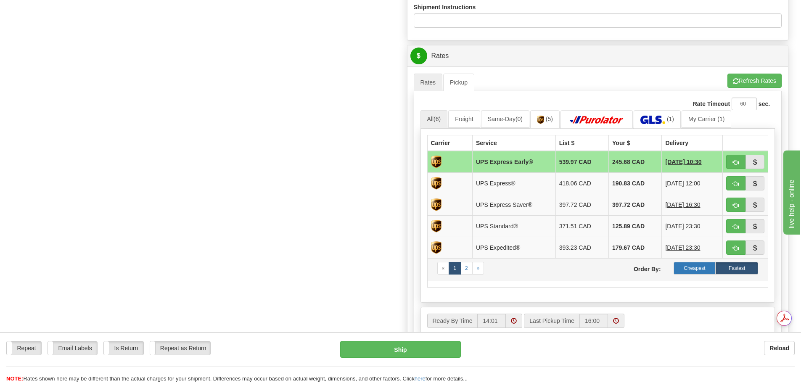
scroll to position [0, 0]
click at [701, 268] on label "Cheapest" at bounding box center [695, 268] width 42 height 13
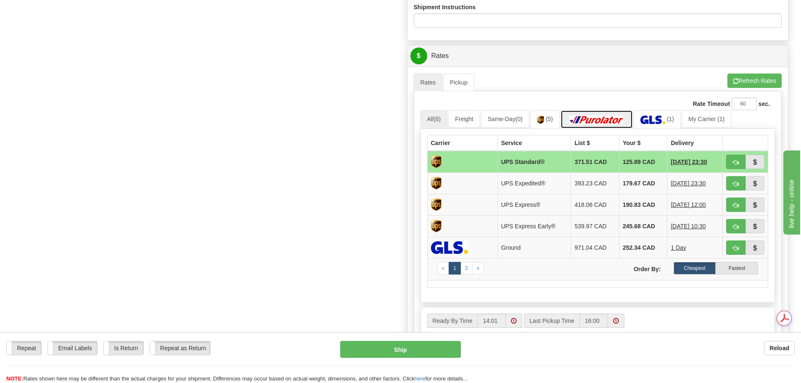
click at [602, 117] on img at bounding box center [596, 120] width 59 height 8
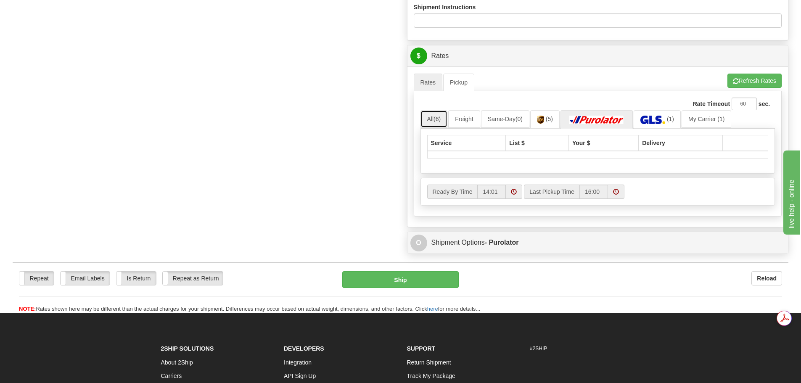
click at [433, 113] on link "All (6)" at bounding box center [434, 119] width 27 height 18
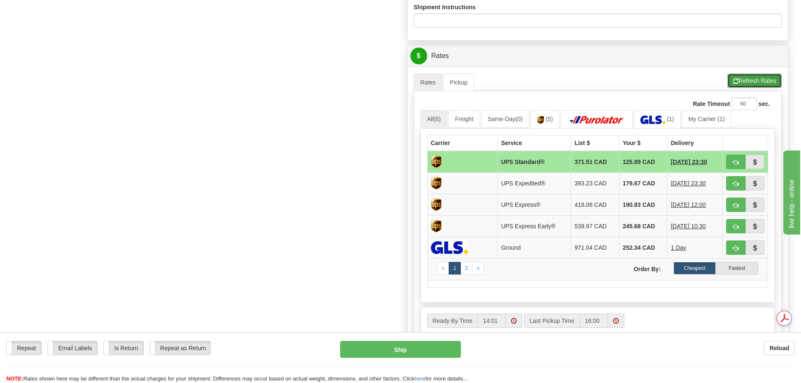
click at [765, 87] on button "Refresh Rates" at bounding box center [755, 81] width 54 height 14
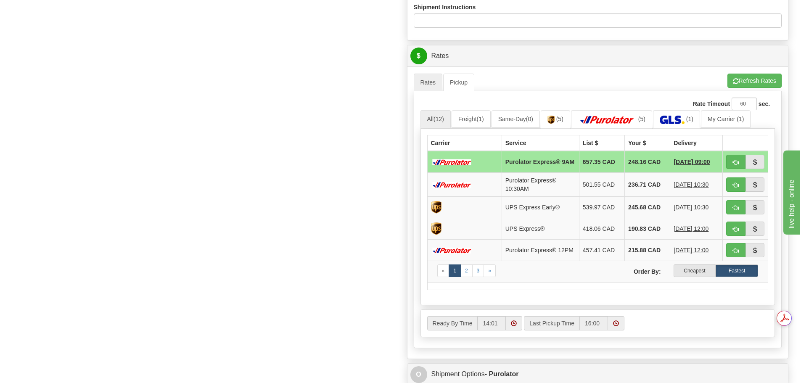
click at [414, 110] on div "Rate Timeout 60 sec. All (12) Freight (1) Same-Day (0) (5) (5) (1) (1)" at bounding box center [598, 219] width 368 height 257
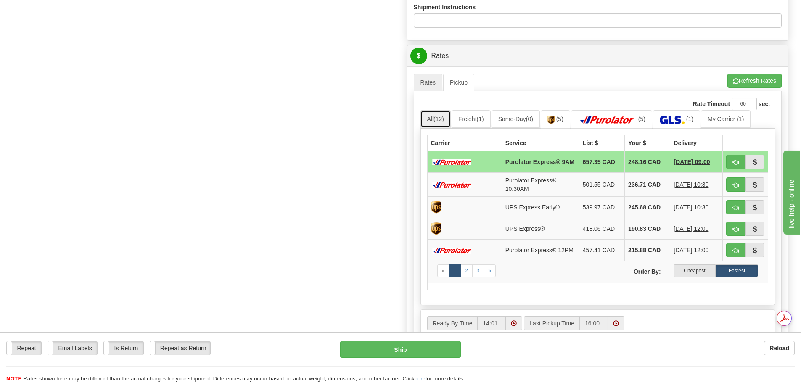
click at [430, 120] on link "All (12)" at bounding box center [436, 119] width 30 height 18
click at [698, 277] on label "Cheapest" at bounding box center [695, 271] width 42 height 13
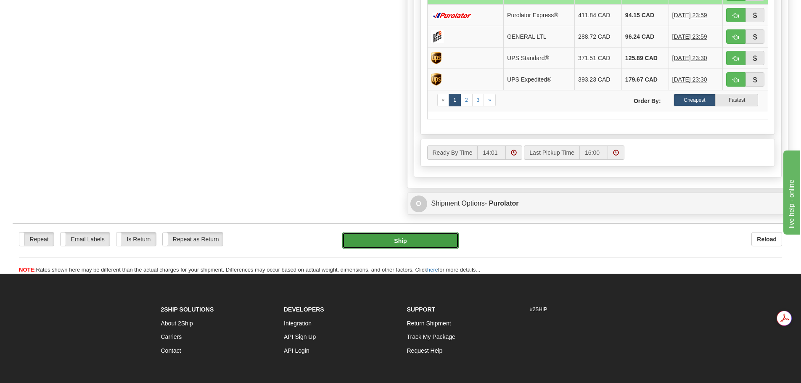
click at [406, 240] on button "Ship" at bounding box center [400, 240] width 117 height 17
type input "260"
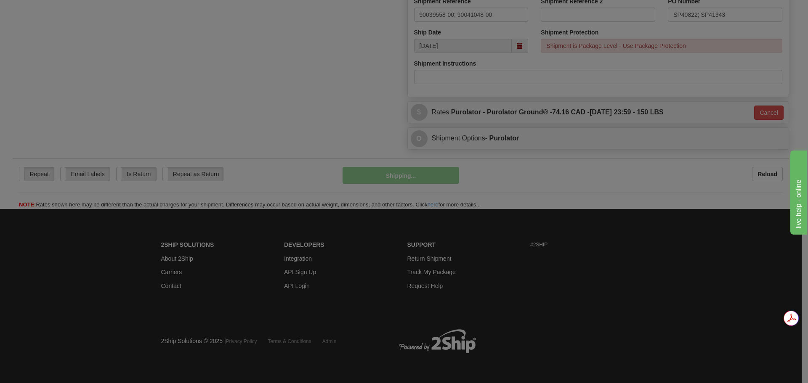
scroll to position [365, 0]
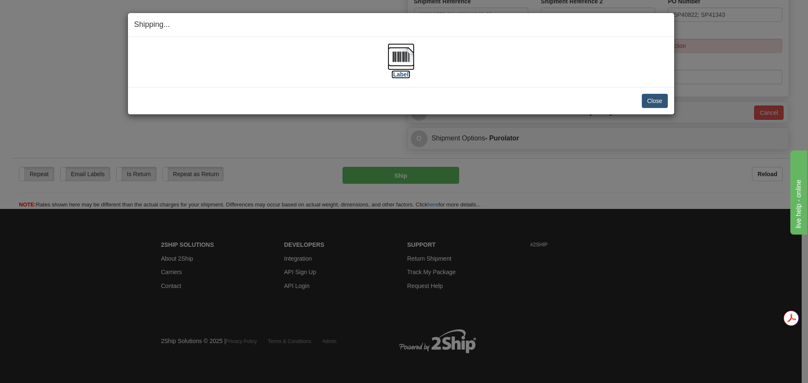
click at [405, 45] on img at bounding box center [400, 56] width 27 height 27
click at [651, 107] on button "Close" at bounding box center [654, 101] width 26 height 14
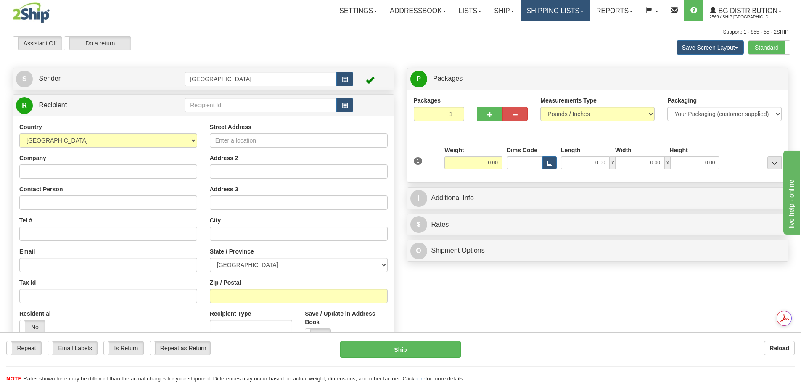
click at [549, 8] on link "Shipping lists" at bounding box center [555, 10] width 69 height 21
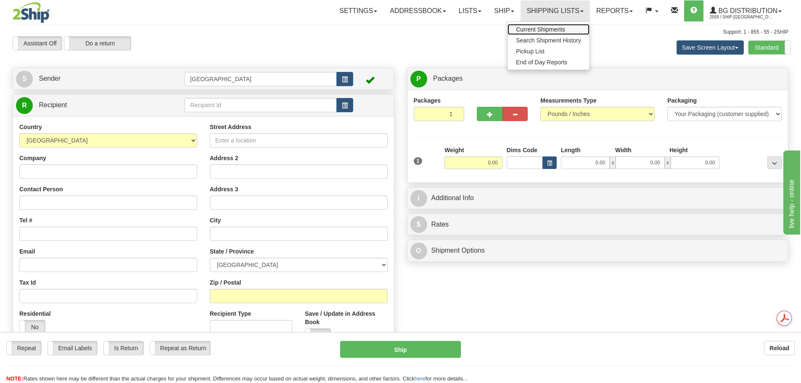
click at [538, 27] on span "Current Shipments" at bounding box center [540, 29] width 49 height 7
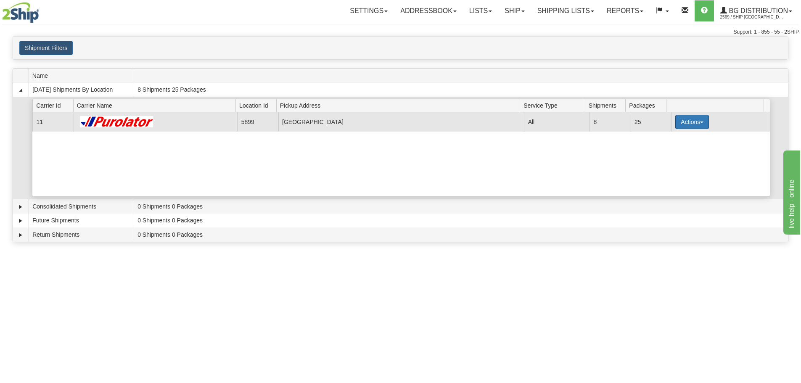
click at [698, 124] on button "Actions" at bounding box center [693, 122] width 34 height 14
click at [687, 135] on link "Details" at bounding box center [674, 138] width 67 height 11
